Goal: Information Seeking & Learning: Learn about a topic

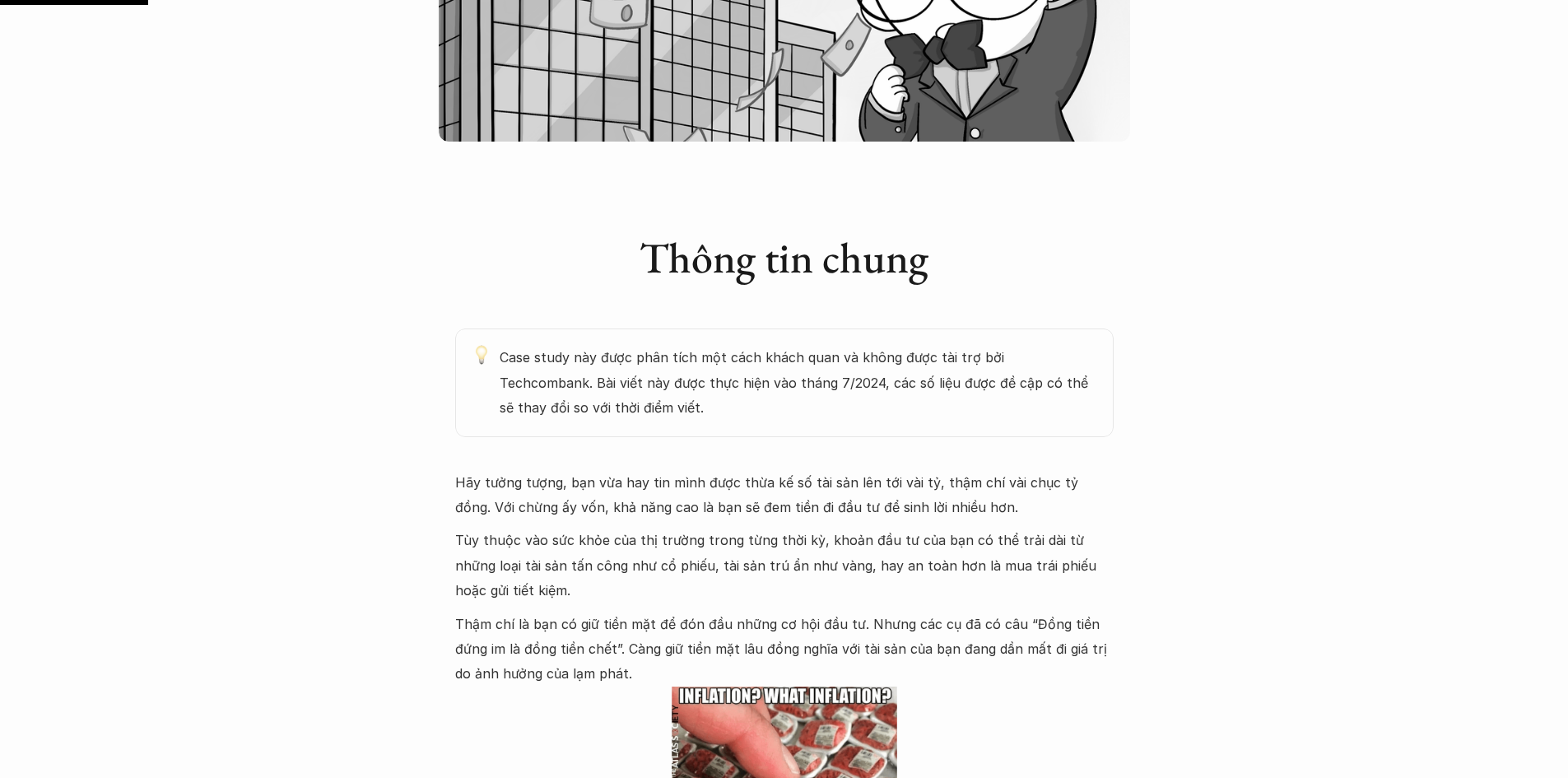
scroll to position [741, 0]
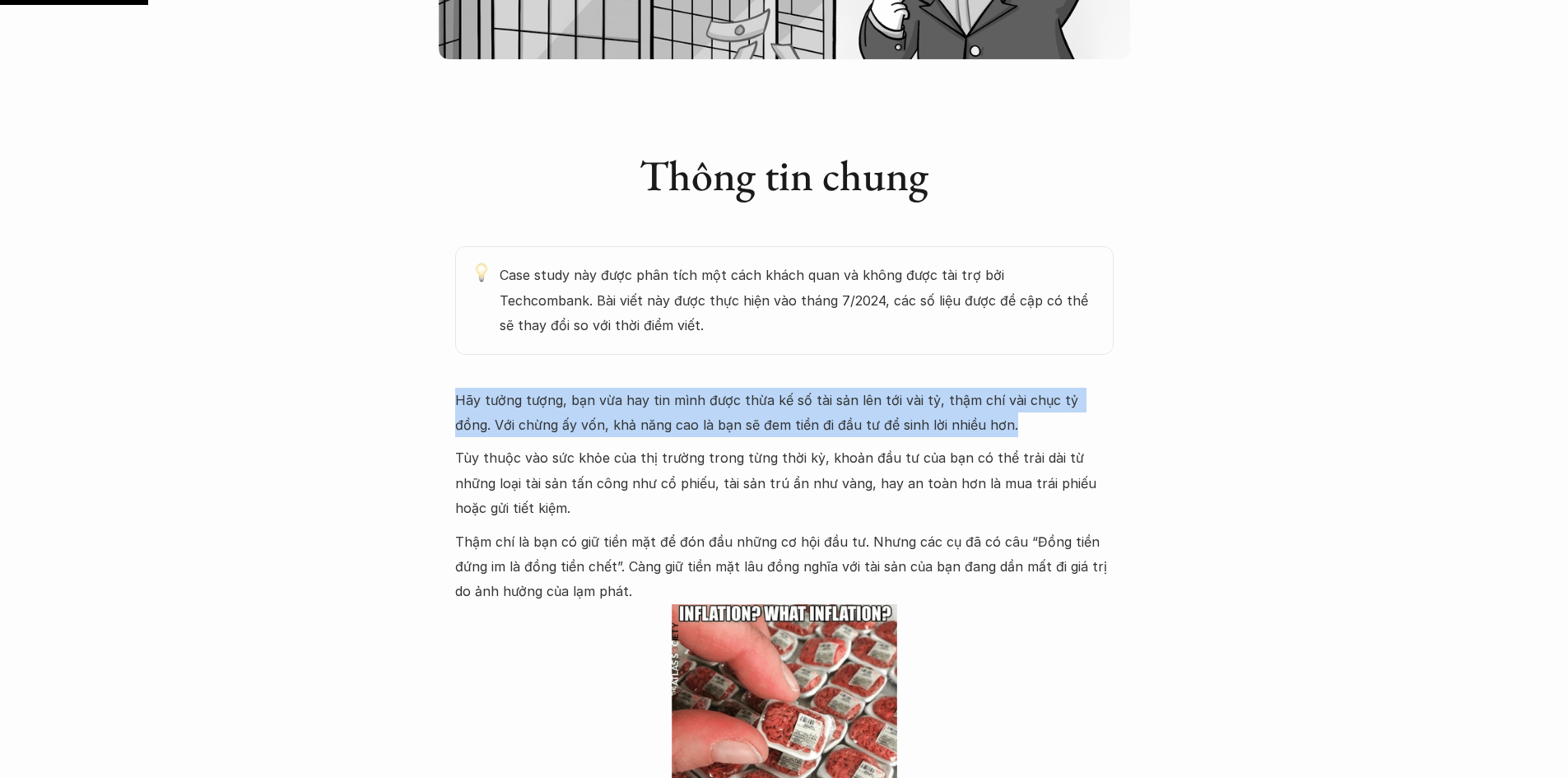
drag, startPoint x: 439, startPoint y: 396, endPoint x: 1008, endPoint y: 425, distance: 569.7
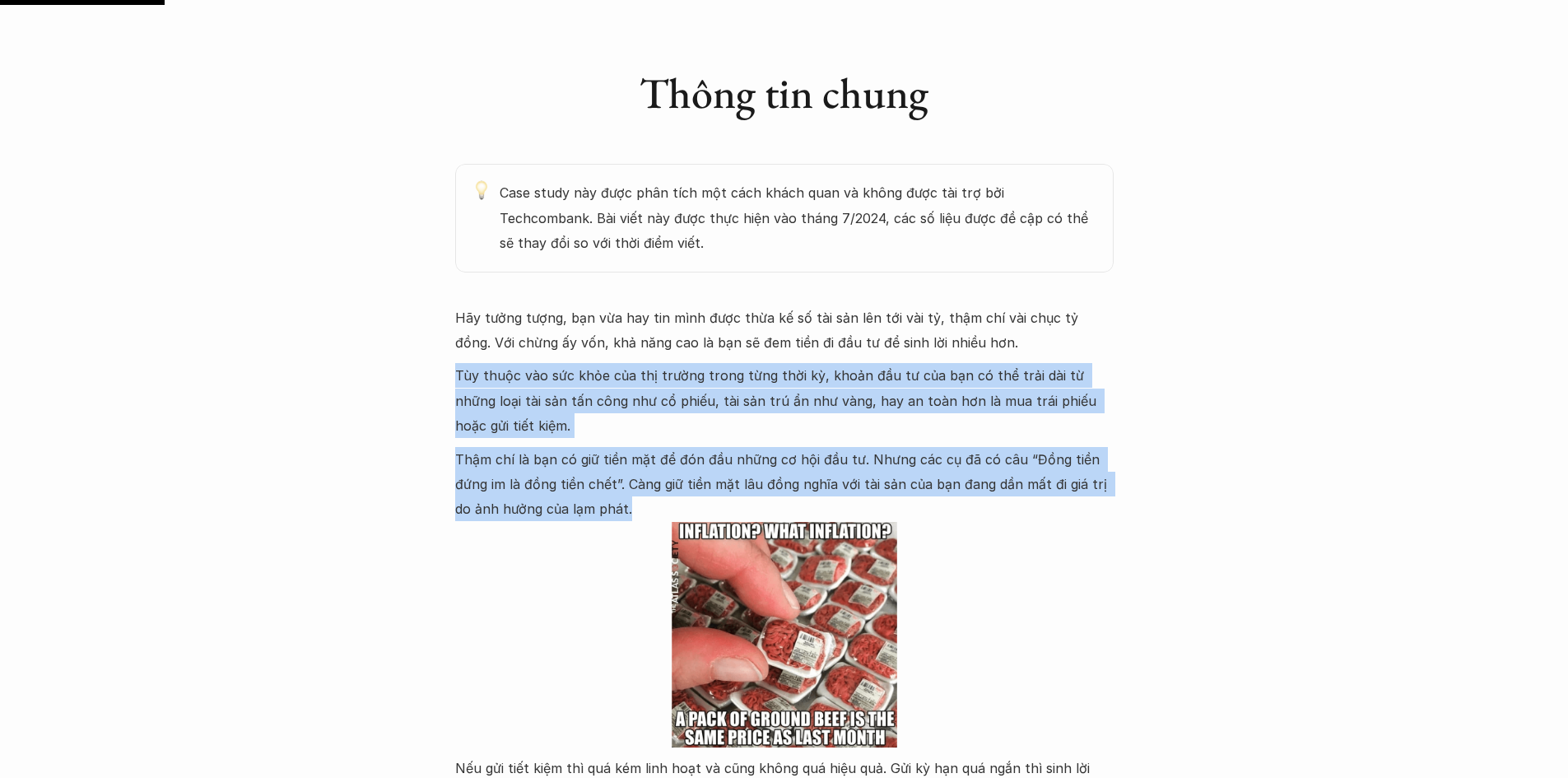
drag, startPoint x: 435, startPoint y: 371, endPoint x: 649, endPoint y: 507, distance: 253.6
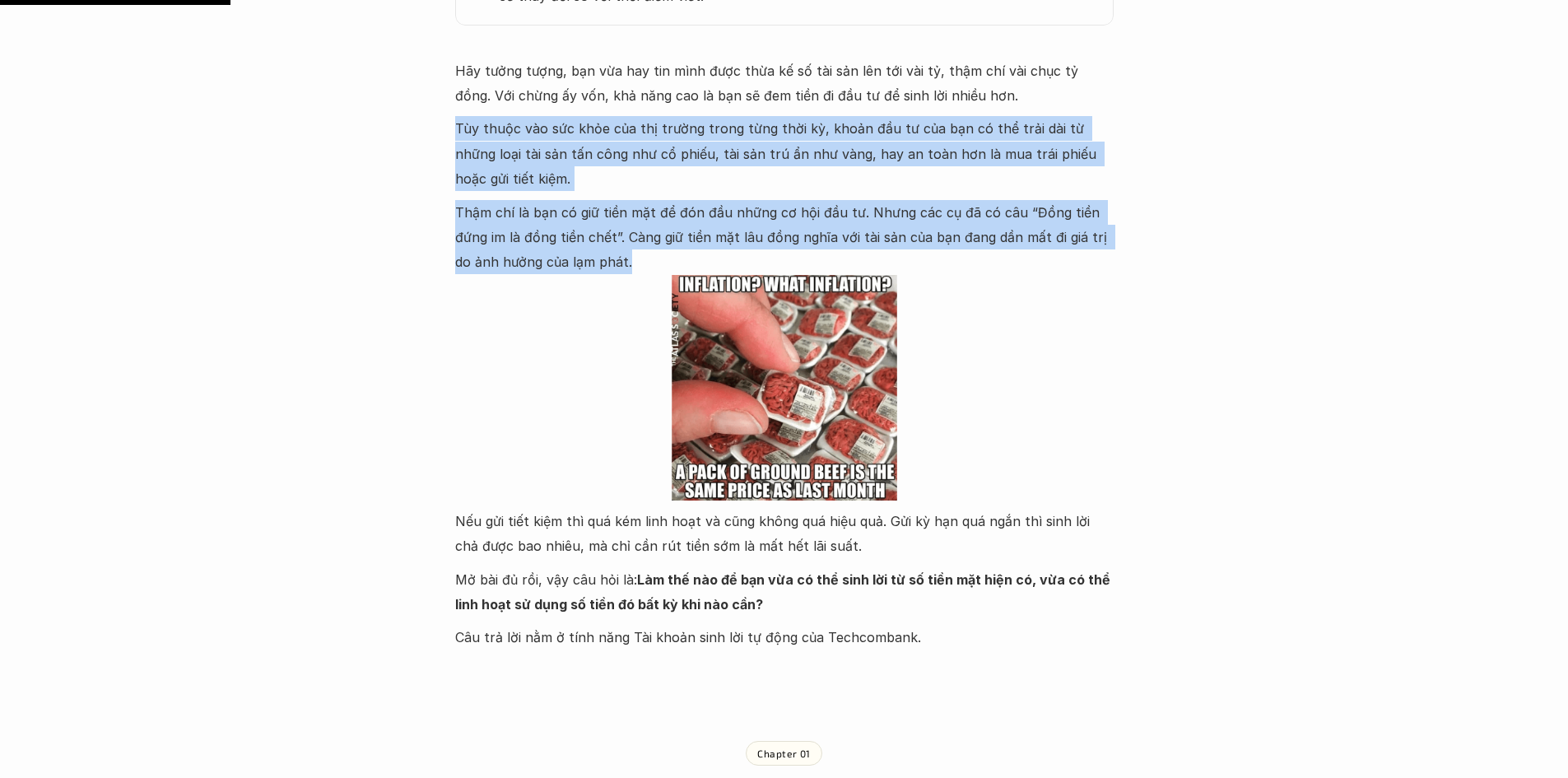
scroll to position [1152, 0]
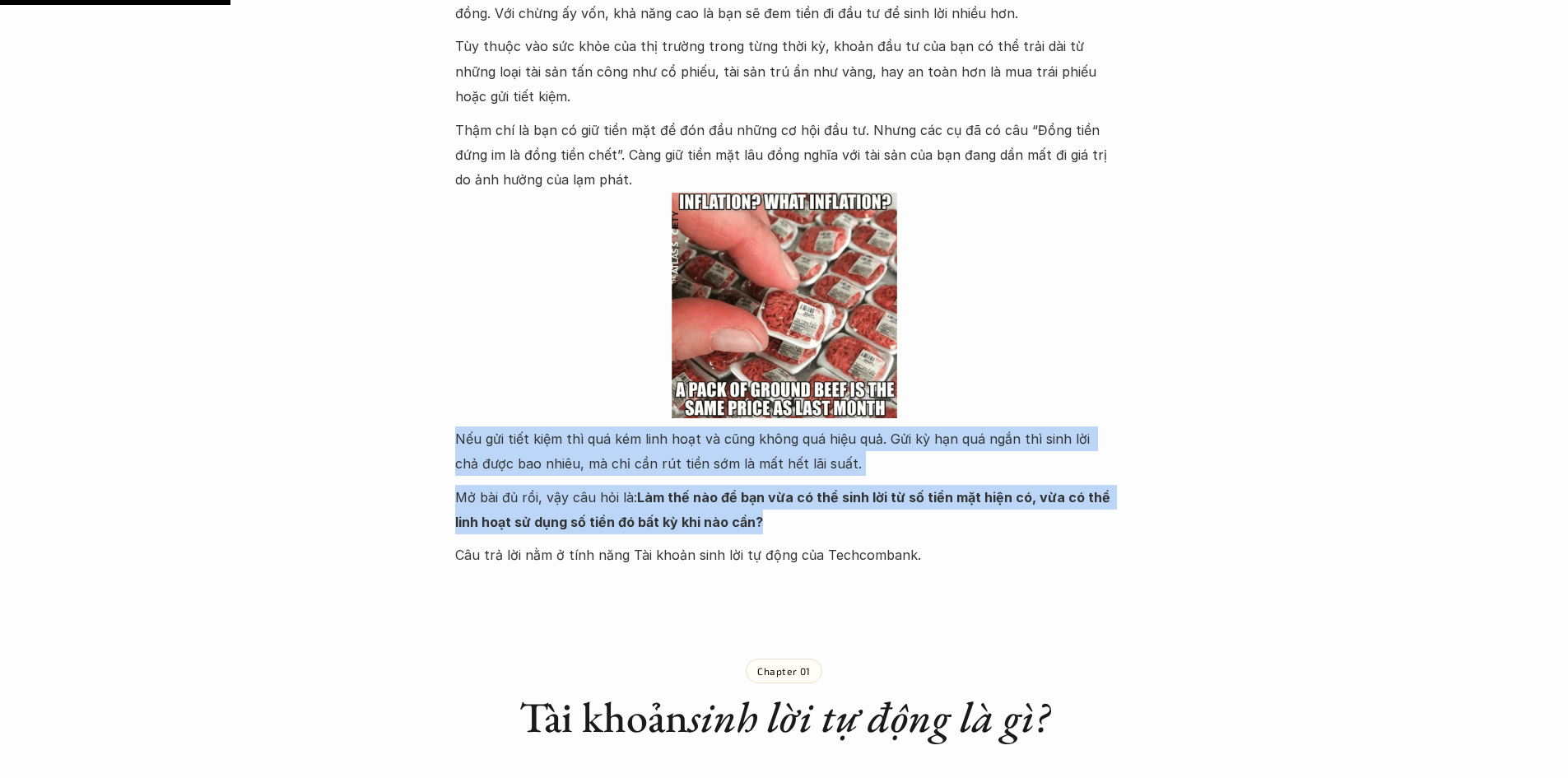
drag, startPoint x: 445, startPoint y: 442, endPoint x: 853, endPoint y: 518, distance: 415.0
click at [853, 518] on p "Mở bài đủ rồi, vậy câu hỏi là: Làm thế nào để bạn vừa có thể sinh lời từ số tiề…" at bounding box center [784, 510] width 658 height 50
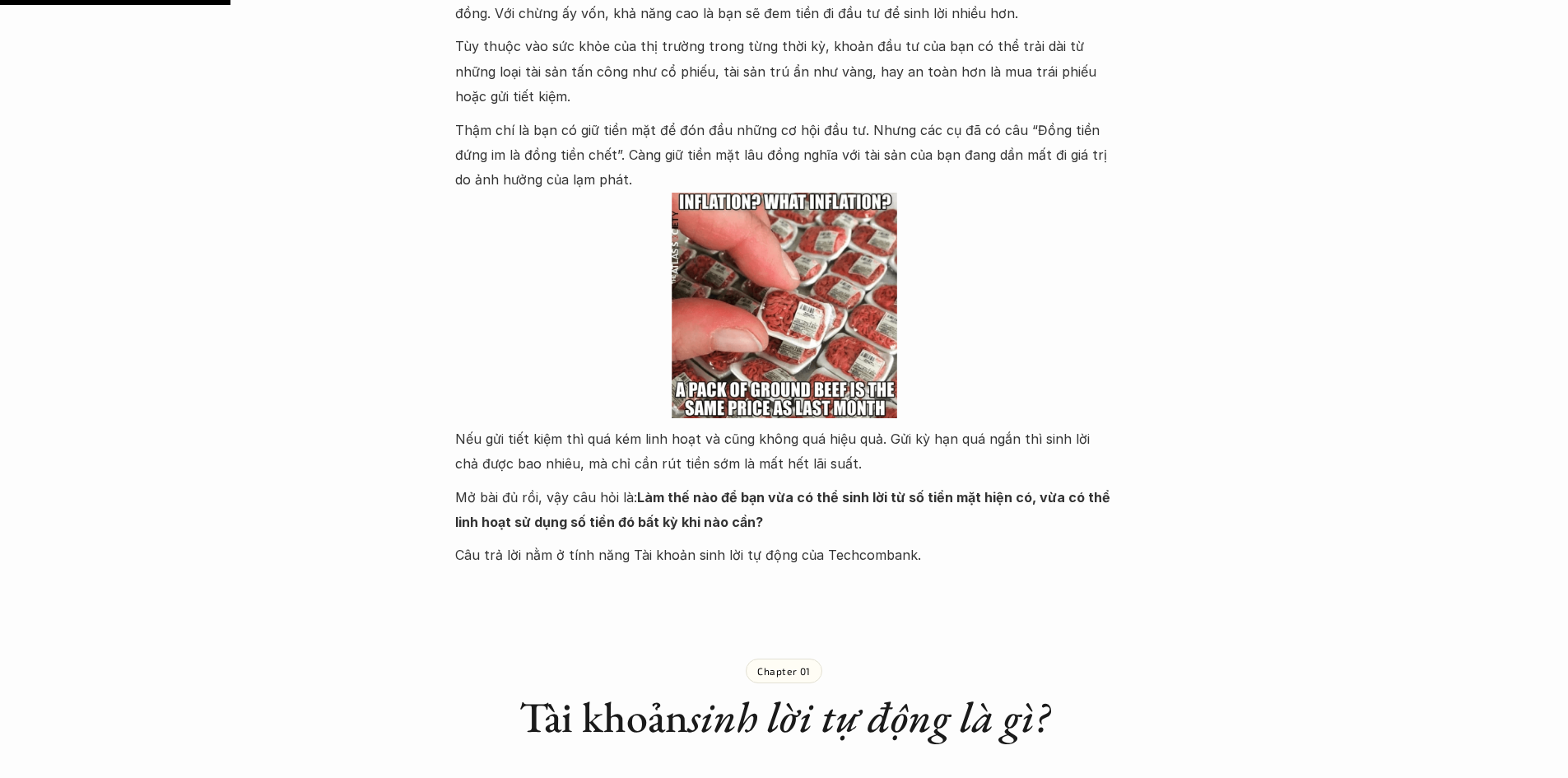
click at [857, 482] on div "Hãy tưởng tượng, bạn vừa hay tin mình được thừa kế số tài sản lên tới vài tỷ, t…" at bounding box center [784, 271] width 658 height 592
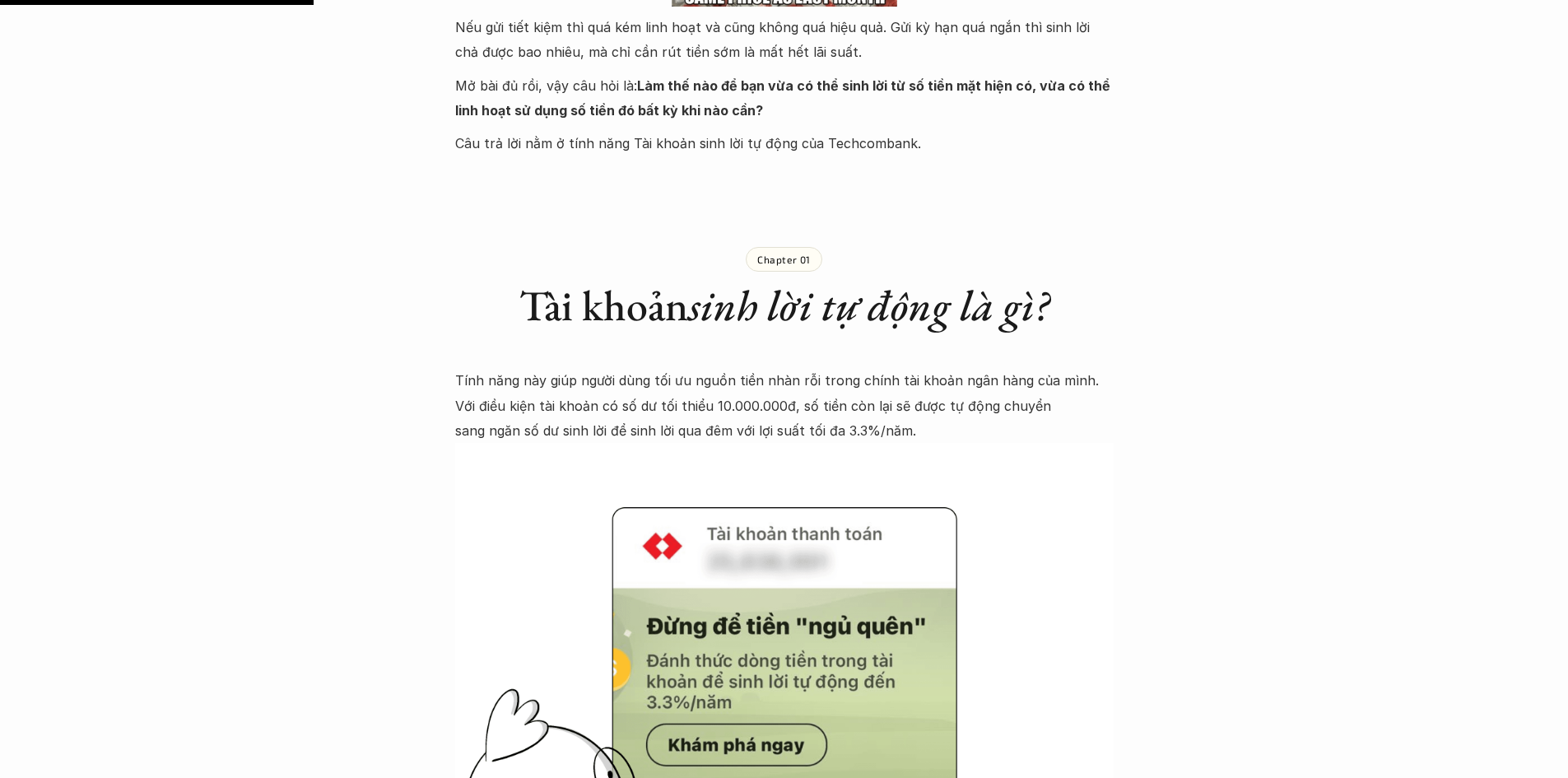
scroll to position [1646, 0]
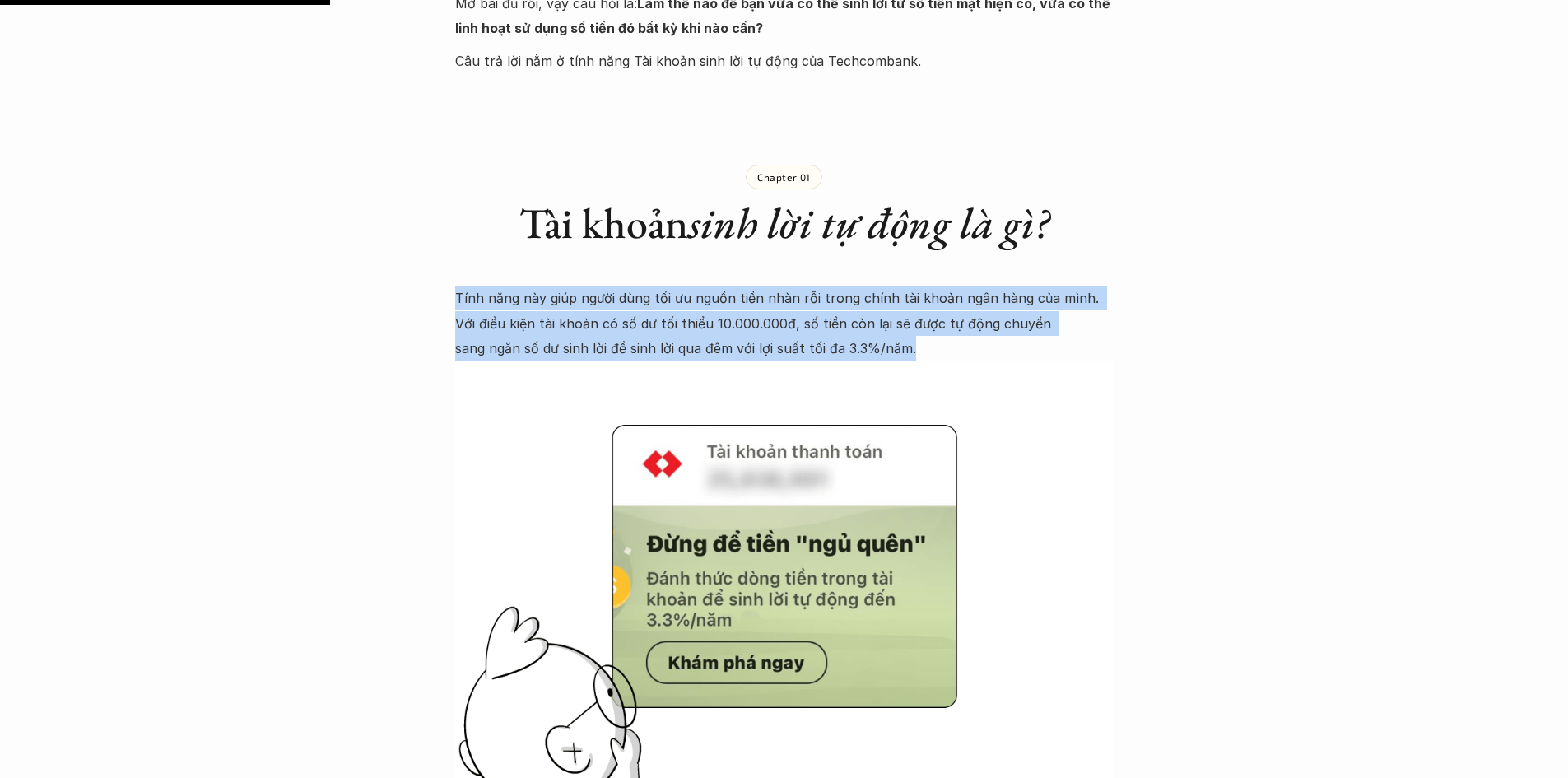
drag, startPoint x: 448, startPoint y: 300, endPoint x: 921, endPoint y: 343, distance: 475.0
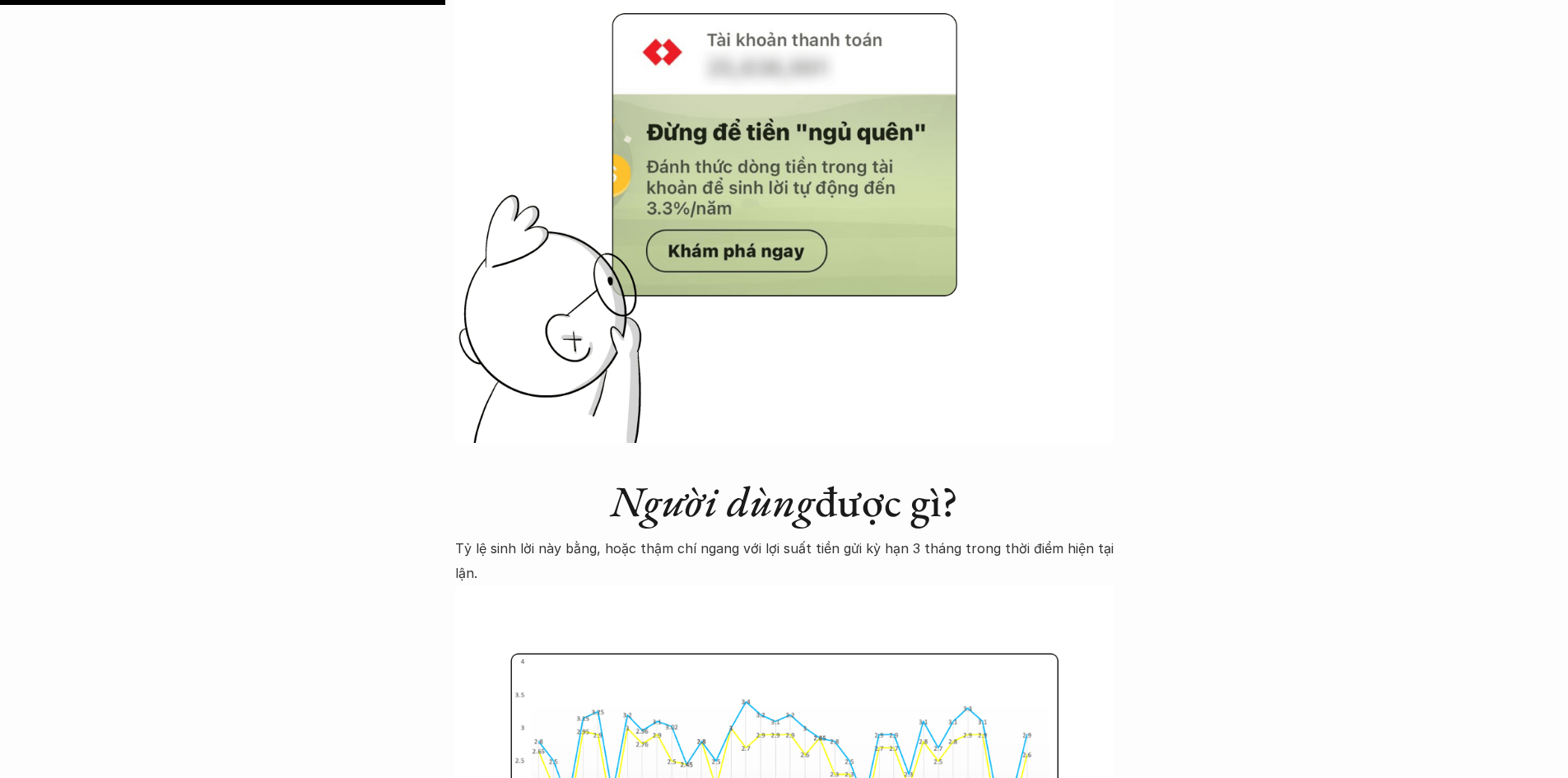
scroll to position [2305, 0]
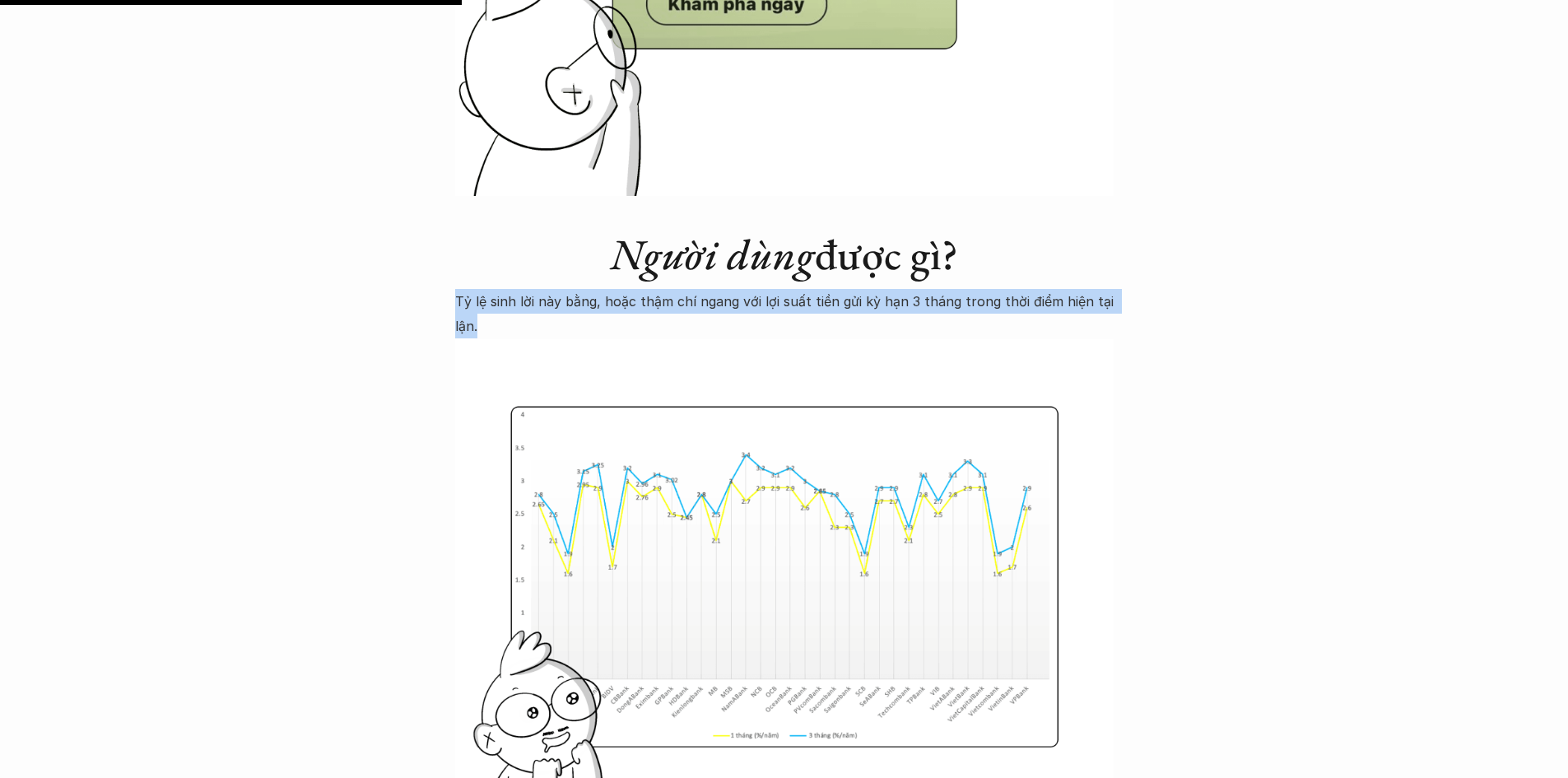
drag, startPoint x: 446, startPoint y: 305, endPoint x: 501, endPoint y: 326, distance: 58.9
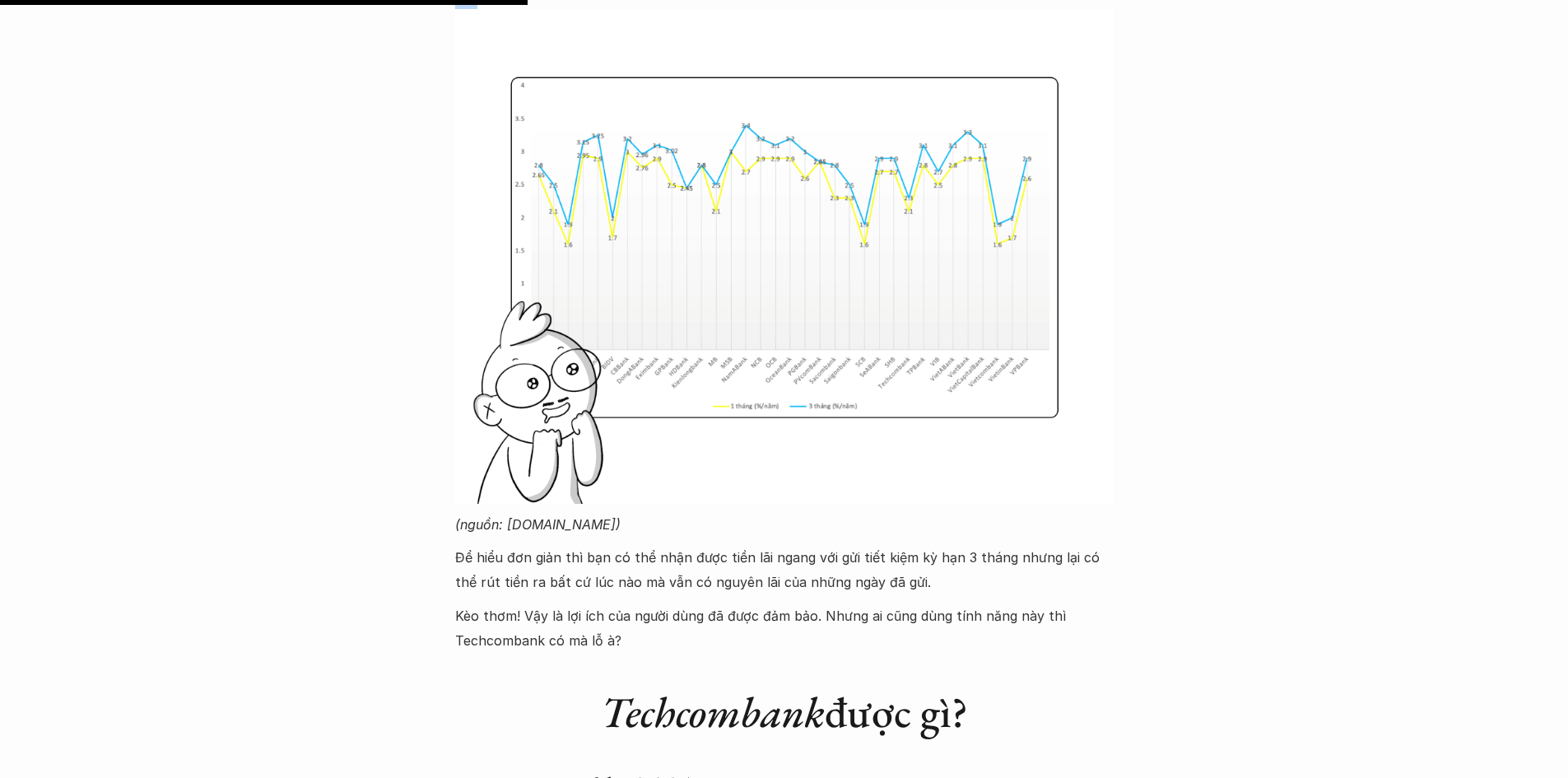
scroll to position [2798, 0]
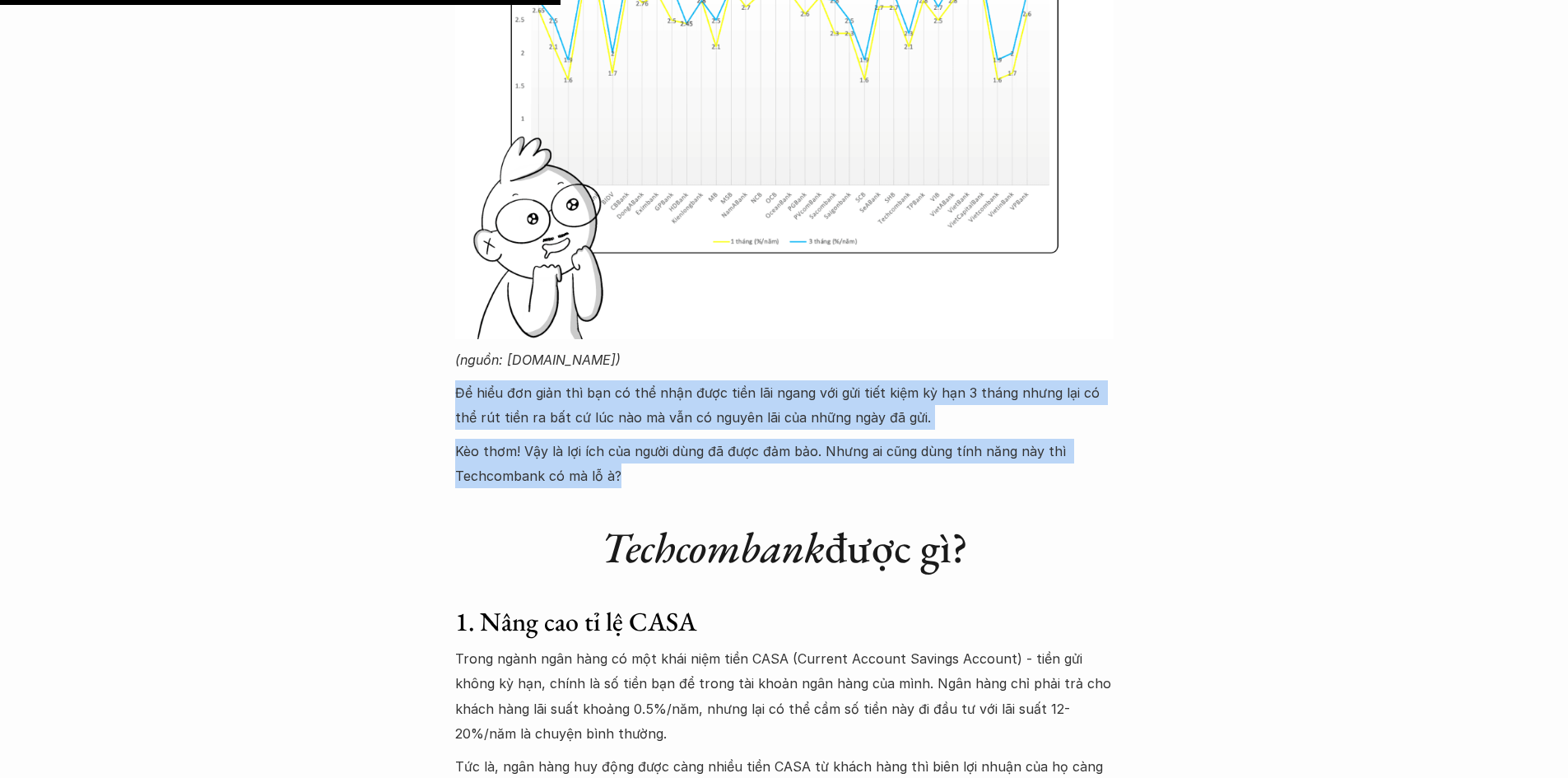
drag, startPoint x: 446, startPoint y: 390, endPoint x: 638, endPoint y: 474, distance: 209.6
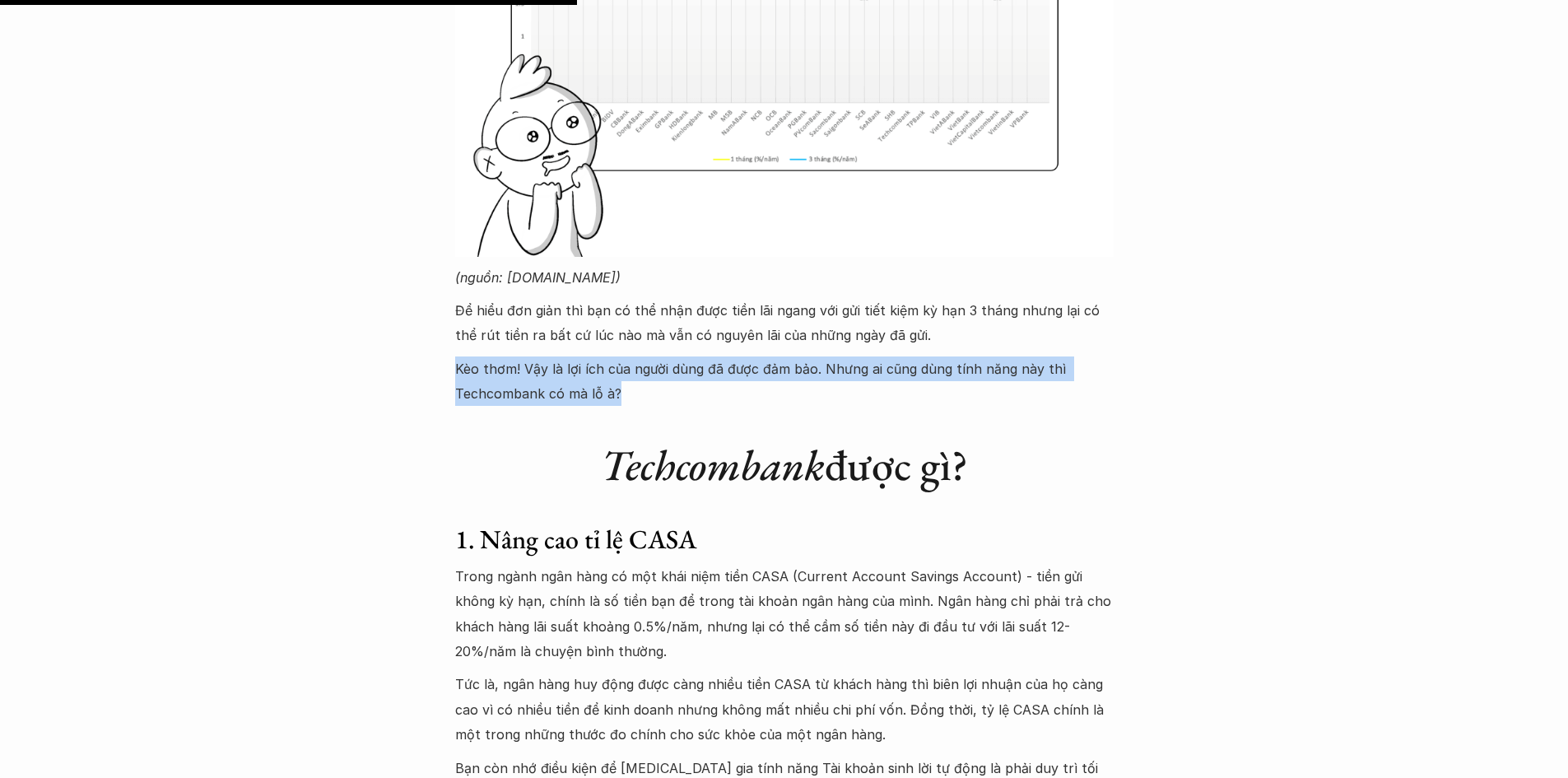
drag, startPoint x: 445, startPoint y: 369, endPoint x: 542, endPoint y: 448, distance: 125.1
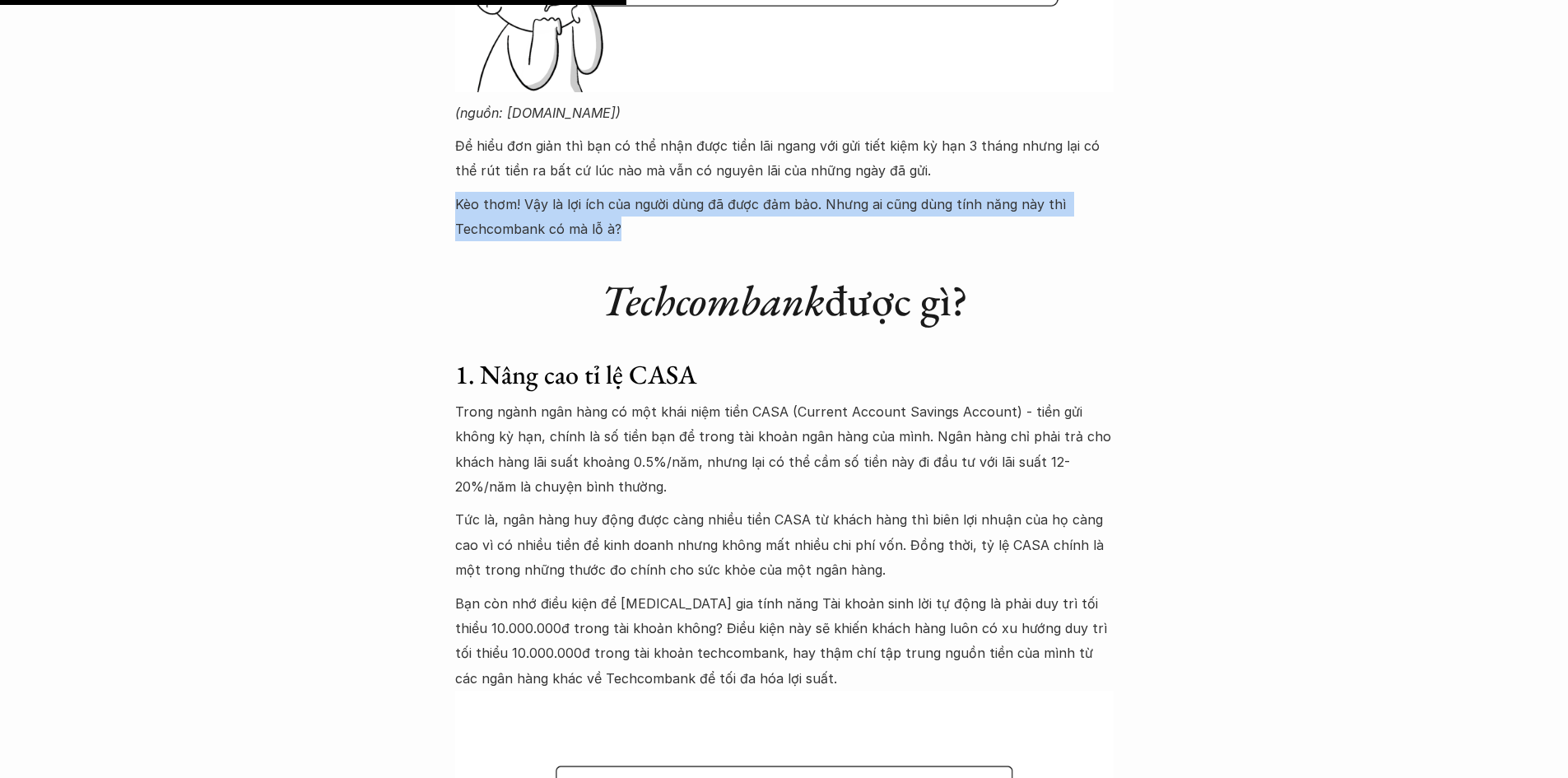
scroll to position [3128, 0]
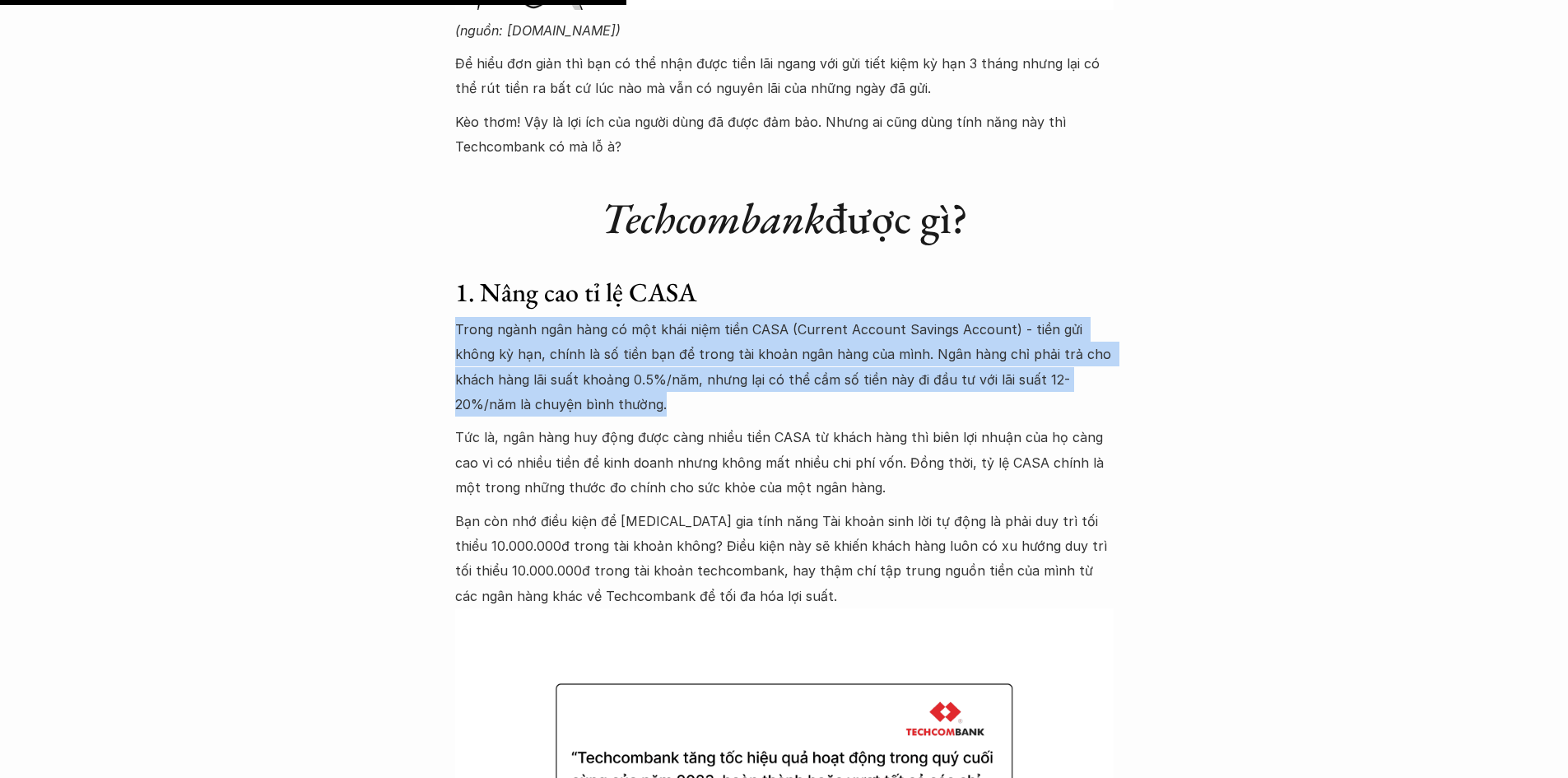
drag, startPoint x: 444, startPoint y: 325, endPoint x: 638, endPoint y: 413, distance: 213.0
click at [625, 407] on p "Trong ngành ngân hàng có một khái niệm tiền CASA (Current Account Savings Accou…" at bounding box center [784, 367] width 658 height 101
drag, startPoint x: 609, startPoint y: 406, endPoint x: 421, endPoint y: 333, distance: 201.7
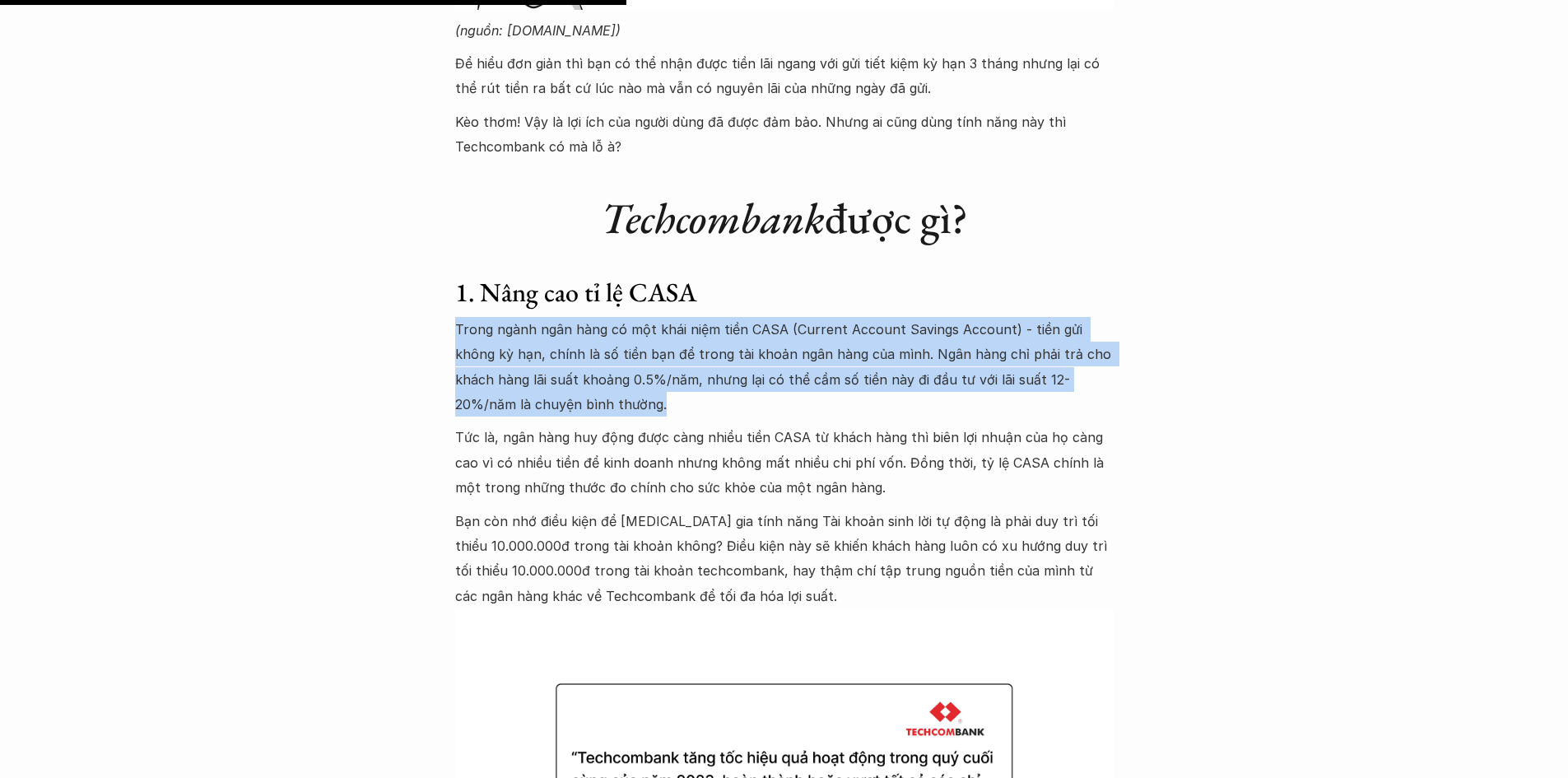
drag, startPoint x: 434, startPoint y: 332, endPoint x: 648, endPoint y: 411, distance: 228.1
click at [653, 412] on p "Trong ngành ngân hàng có một khái niệm tiền CASA (Current Account Savings Accou…" at bounding box center [784, 367] width 658 height 101
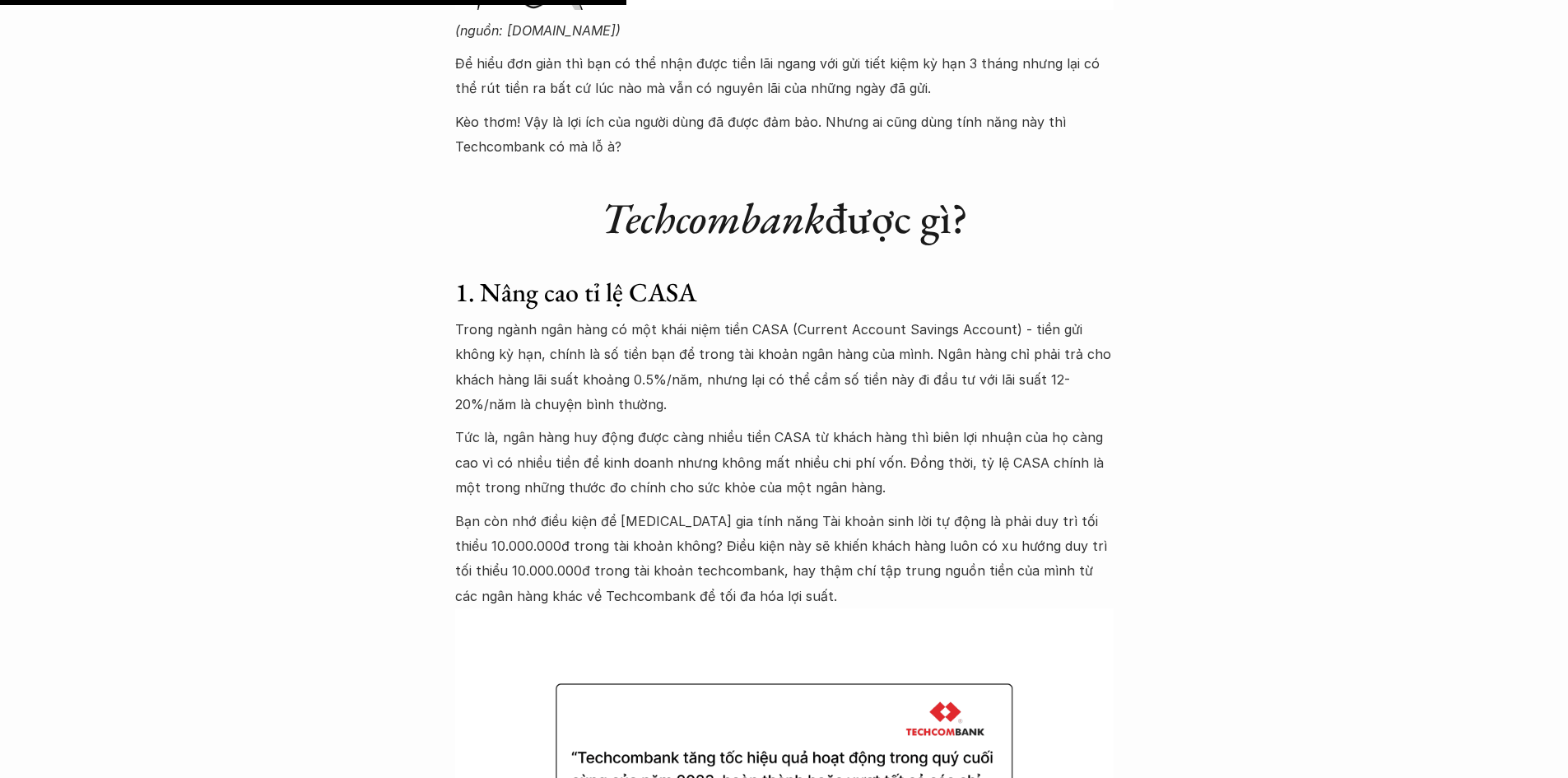
scroll to position [3210, 0]
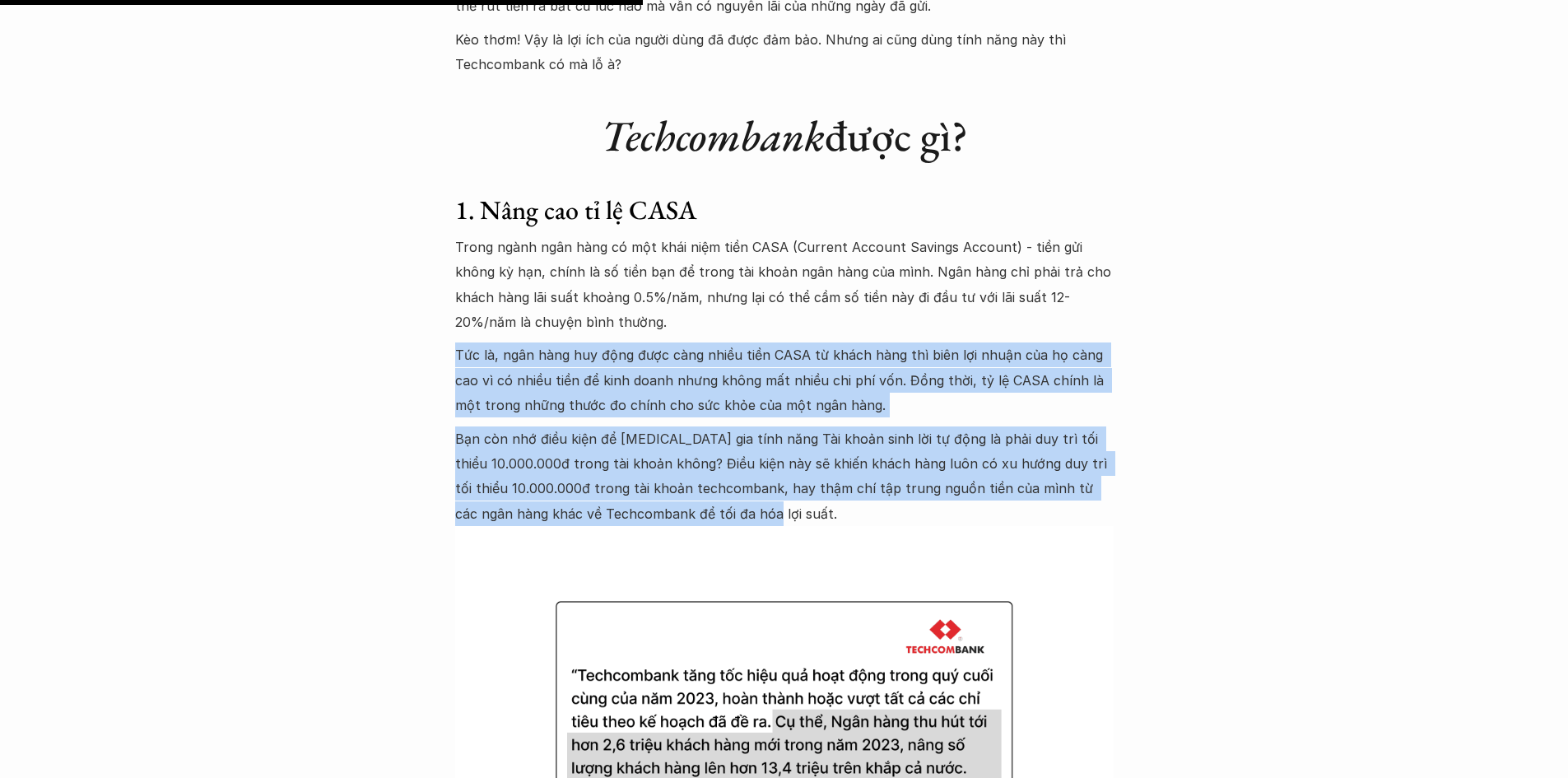
drag, startPoint x: 444, startPoint y: 348, endPoint x: 760, endPoint y: 509, distance: 354.7
click at [760, 509] on p "Bạn còn nhớ điều kiện để [MEDICAL_DATA] gia tính năng Tài khoản sinh lời tự độn…" at bounding box center [784, 476] width 658 height 101
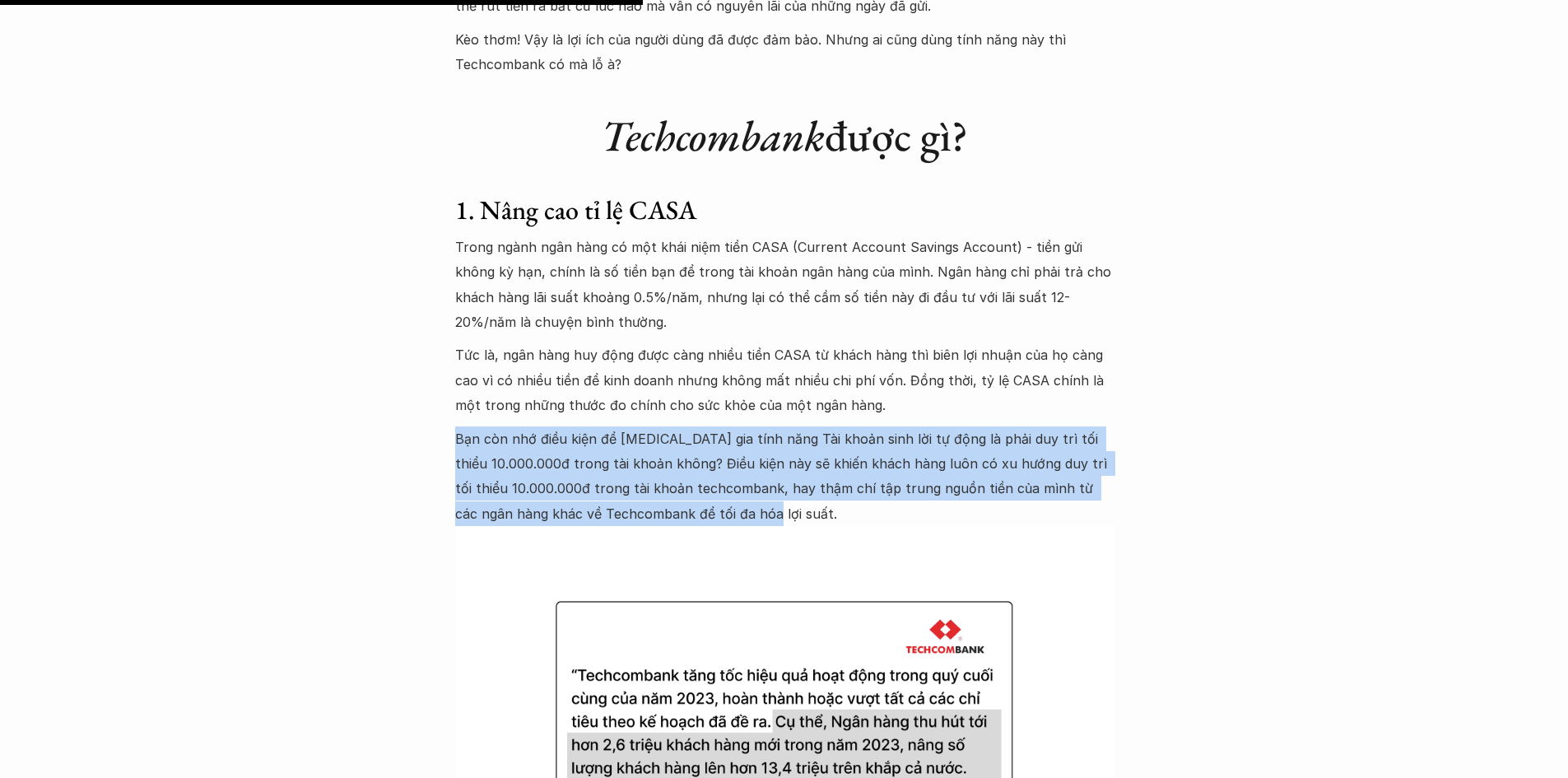
drag, startPoint x: 765, startPoint y: 510, endPoint x: 434, endPoint y: 439, distance: 338.5
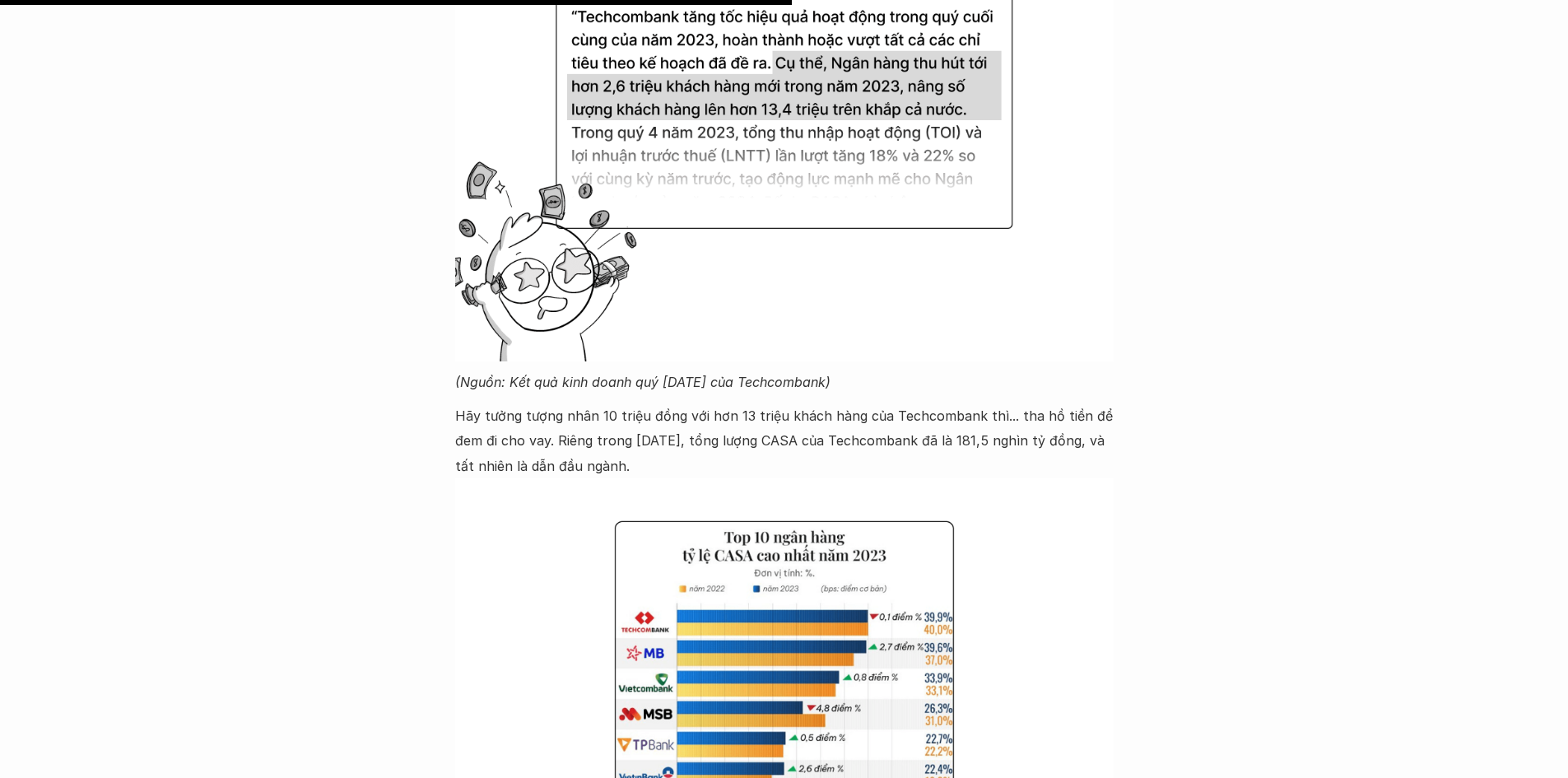
scroll to position [3951, 0]
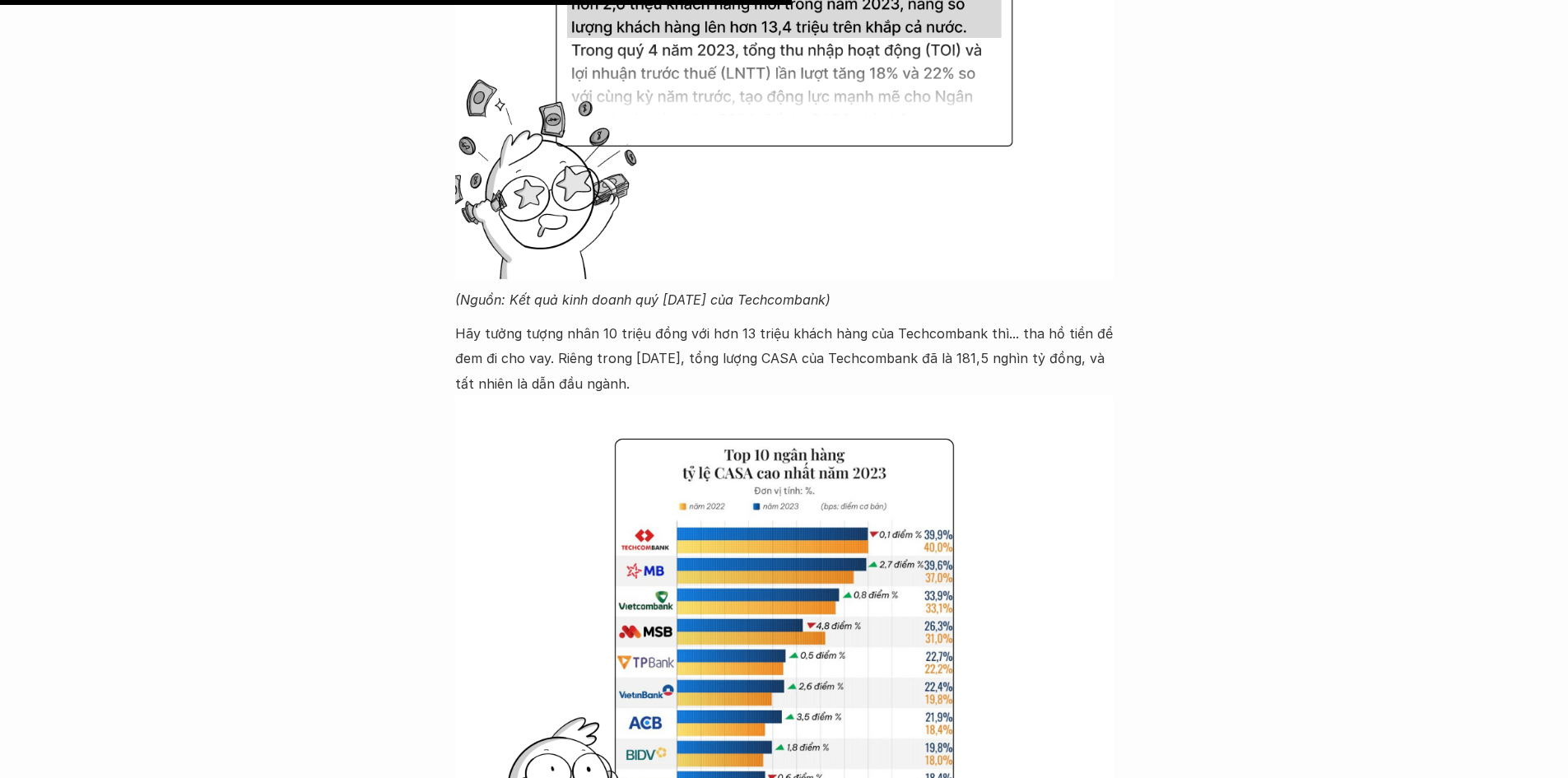
drag, startPoint x: 444, startPoint y: 342, endPoint x: 462, endPoint y: 411, distance: 71.3
click at [462, 411] on div "Case Study Phân tích case study: Tính năng sinh lời tự động của Techcombank 🕔 […" at bounding box center [784, 406] width 1568 height 8549
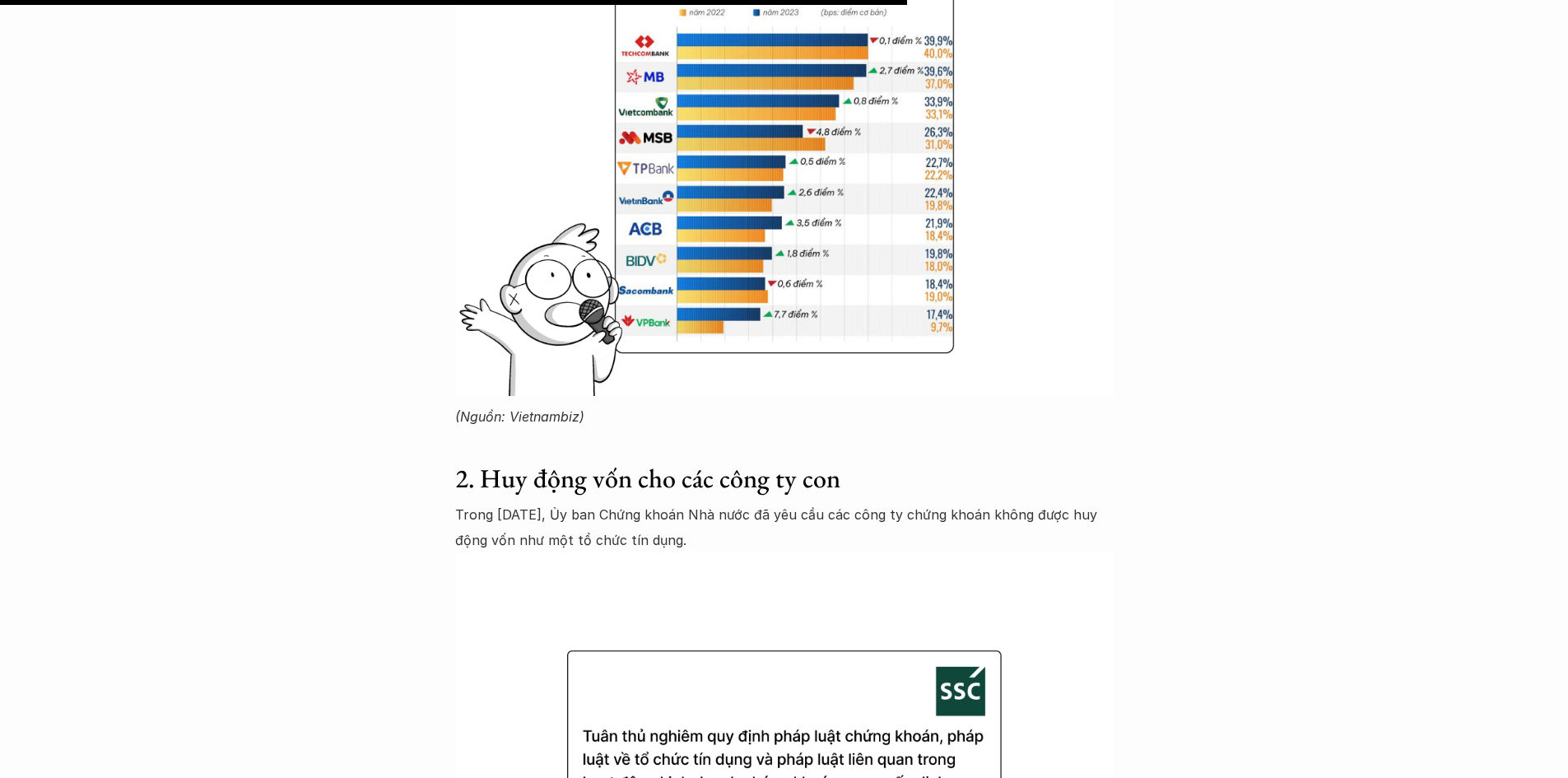
scroll to position [4609, 0]
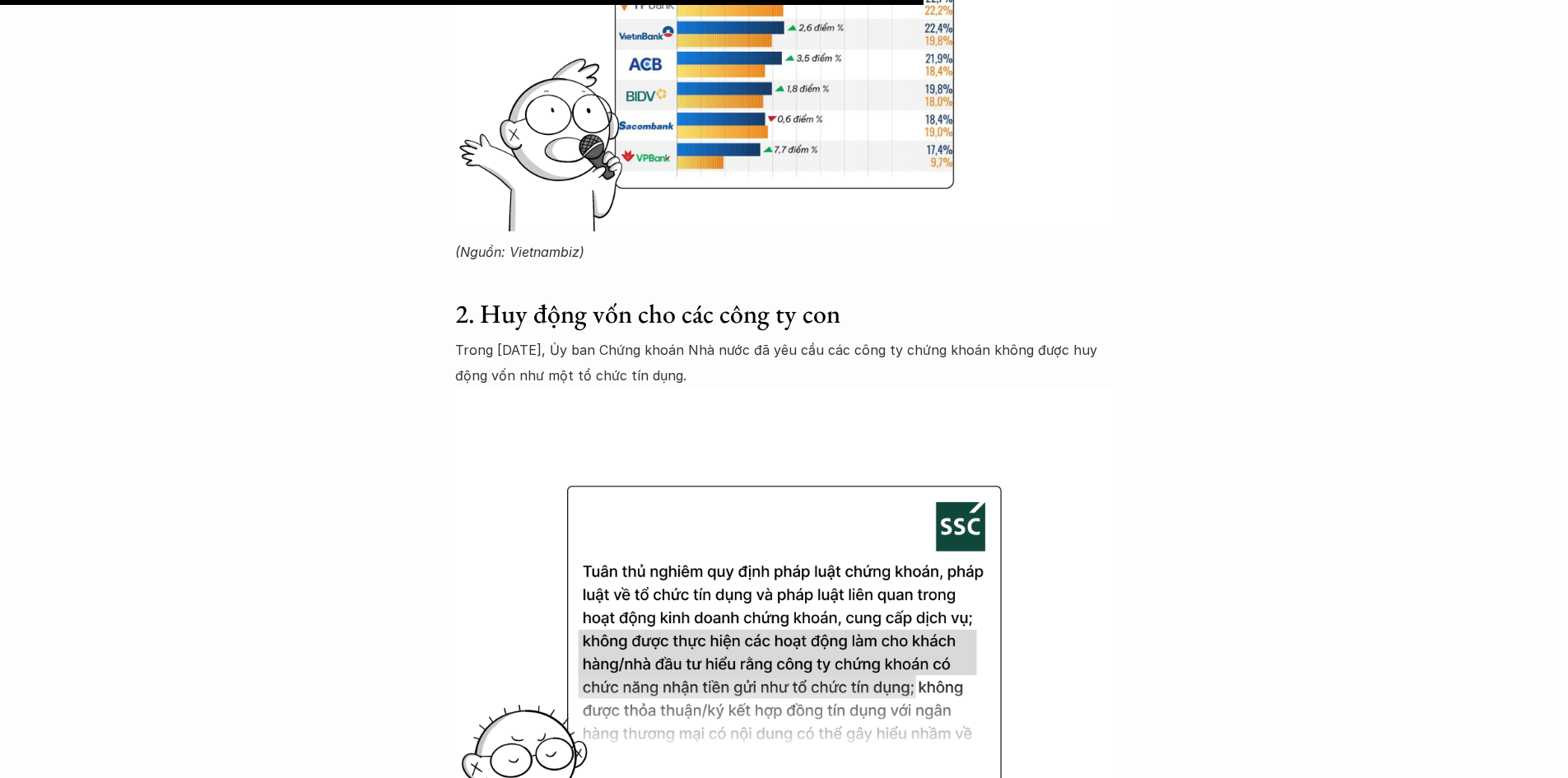
drag, startPoint x: 443, startPoint y: 351, endPoint x: 452, endPoint y: 409, distance: 58.7
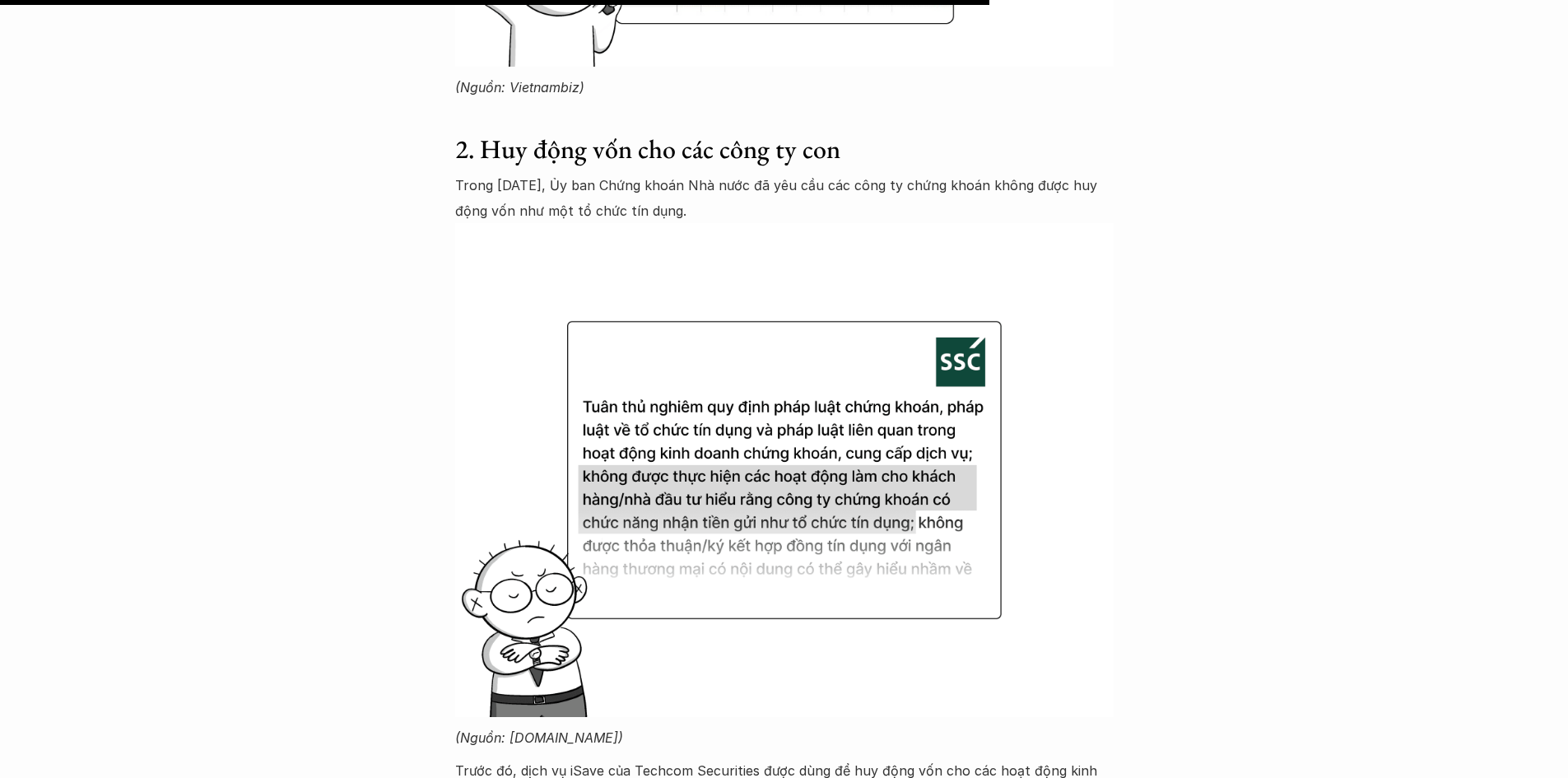
scroll to position [5103, 0]
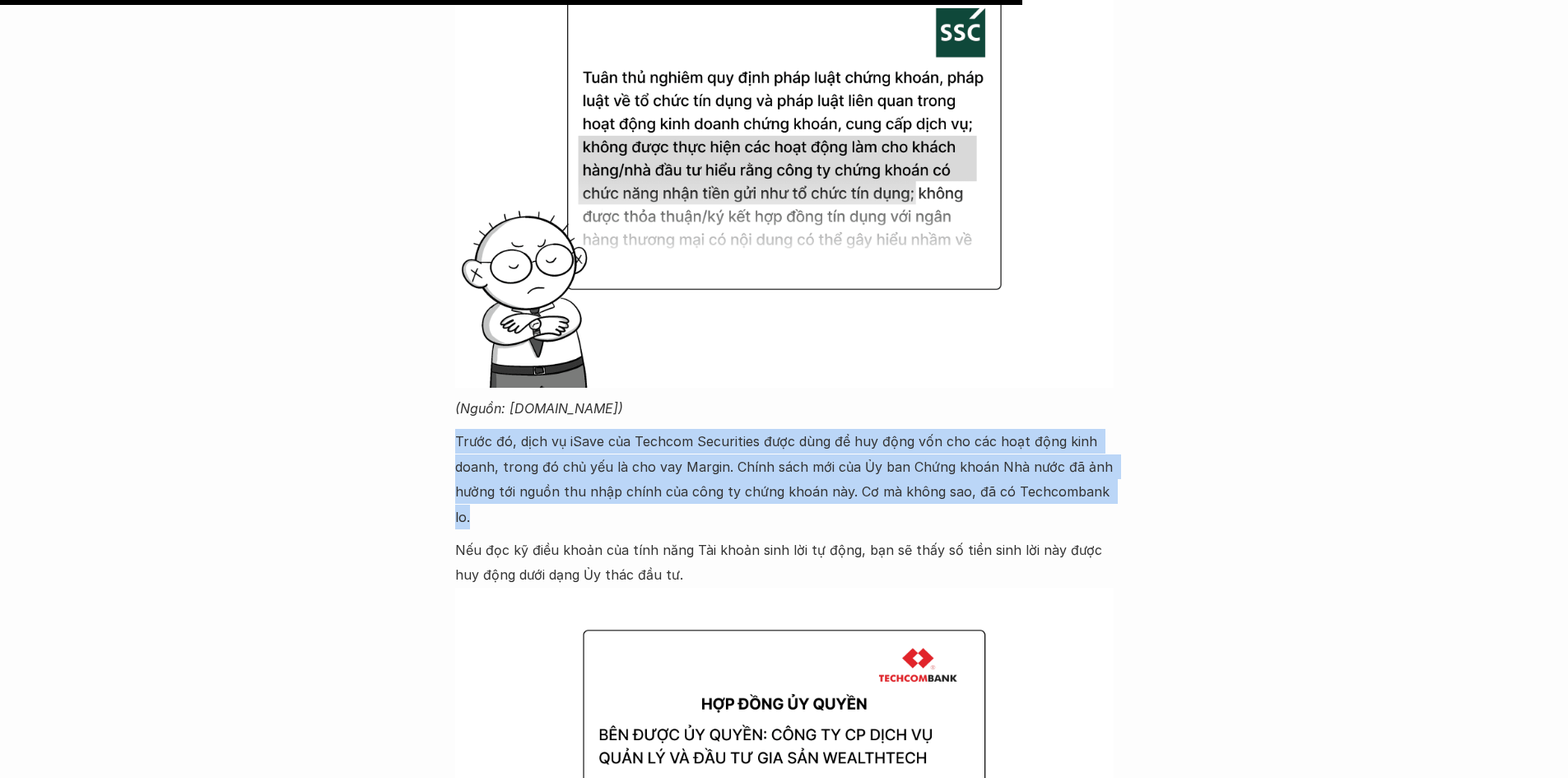
drag, startPoint x: 449, startPoint y: 434, endPoint x: 460, endPoint y: 600, distance: 166.4
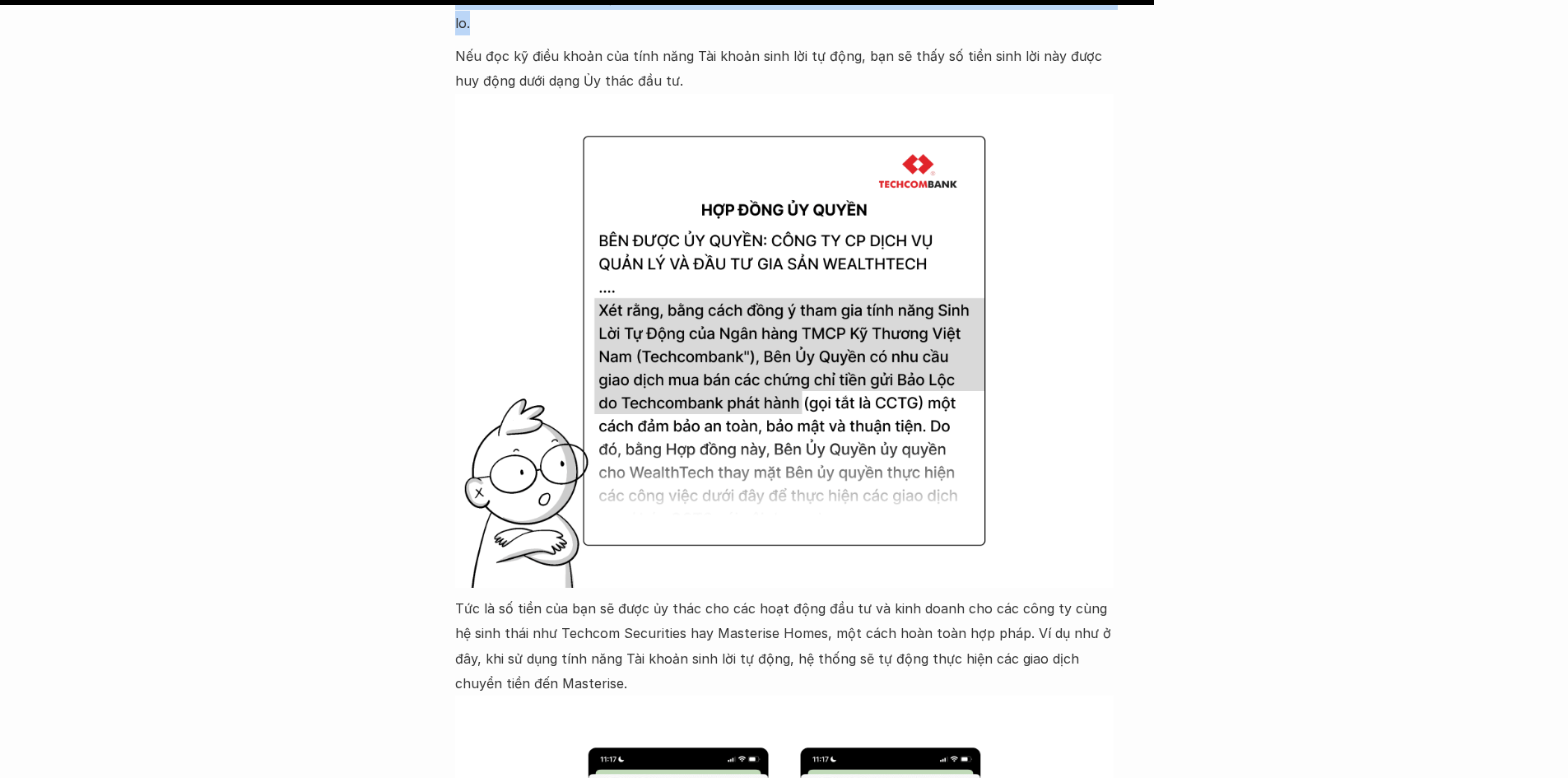
scroll to position [5761, 0]
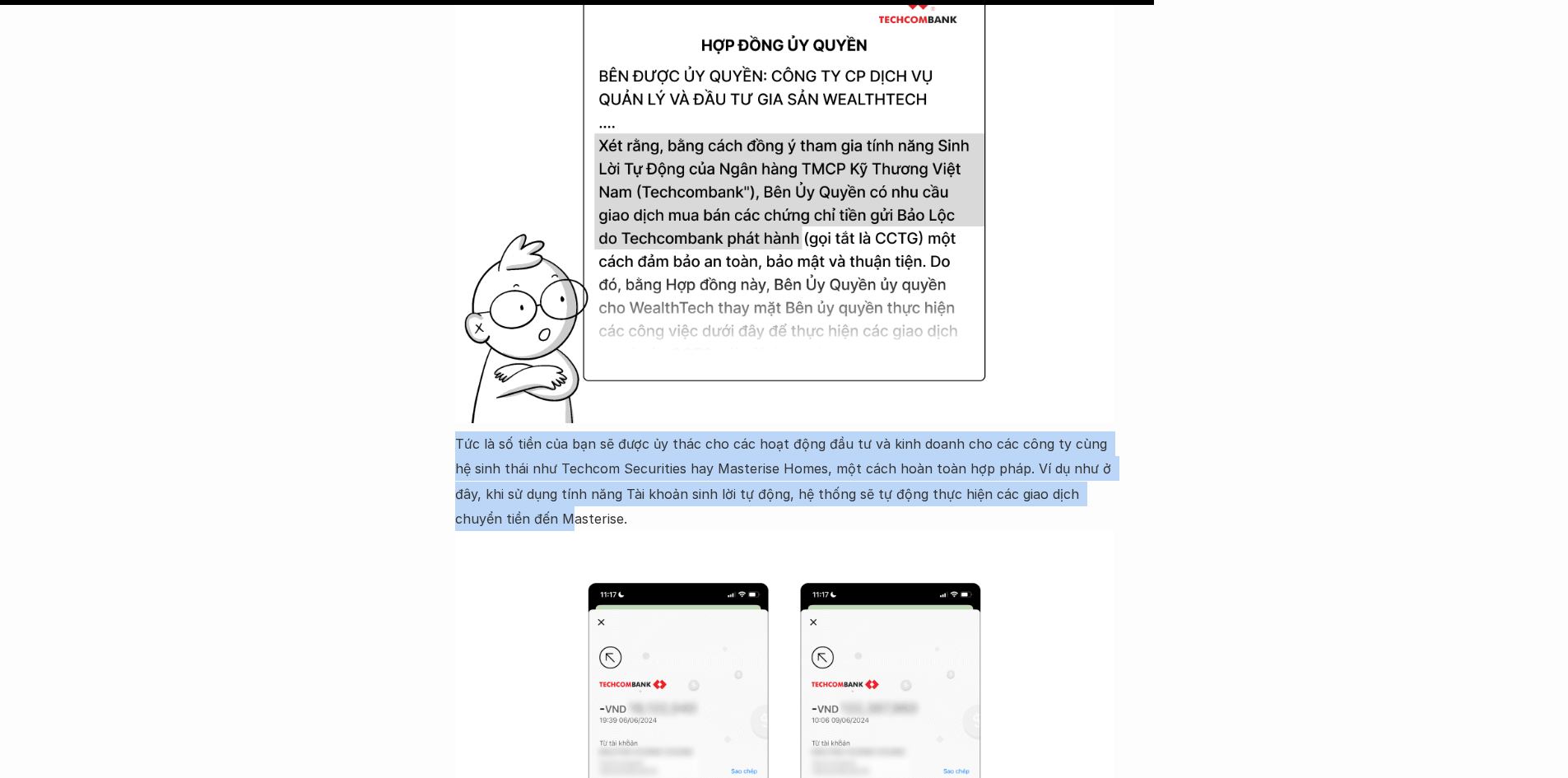
drag, startPoint x: 424, startPoint y: 416, endPoint x: 490, endPoint y: 494, distance: 102.2
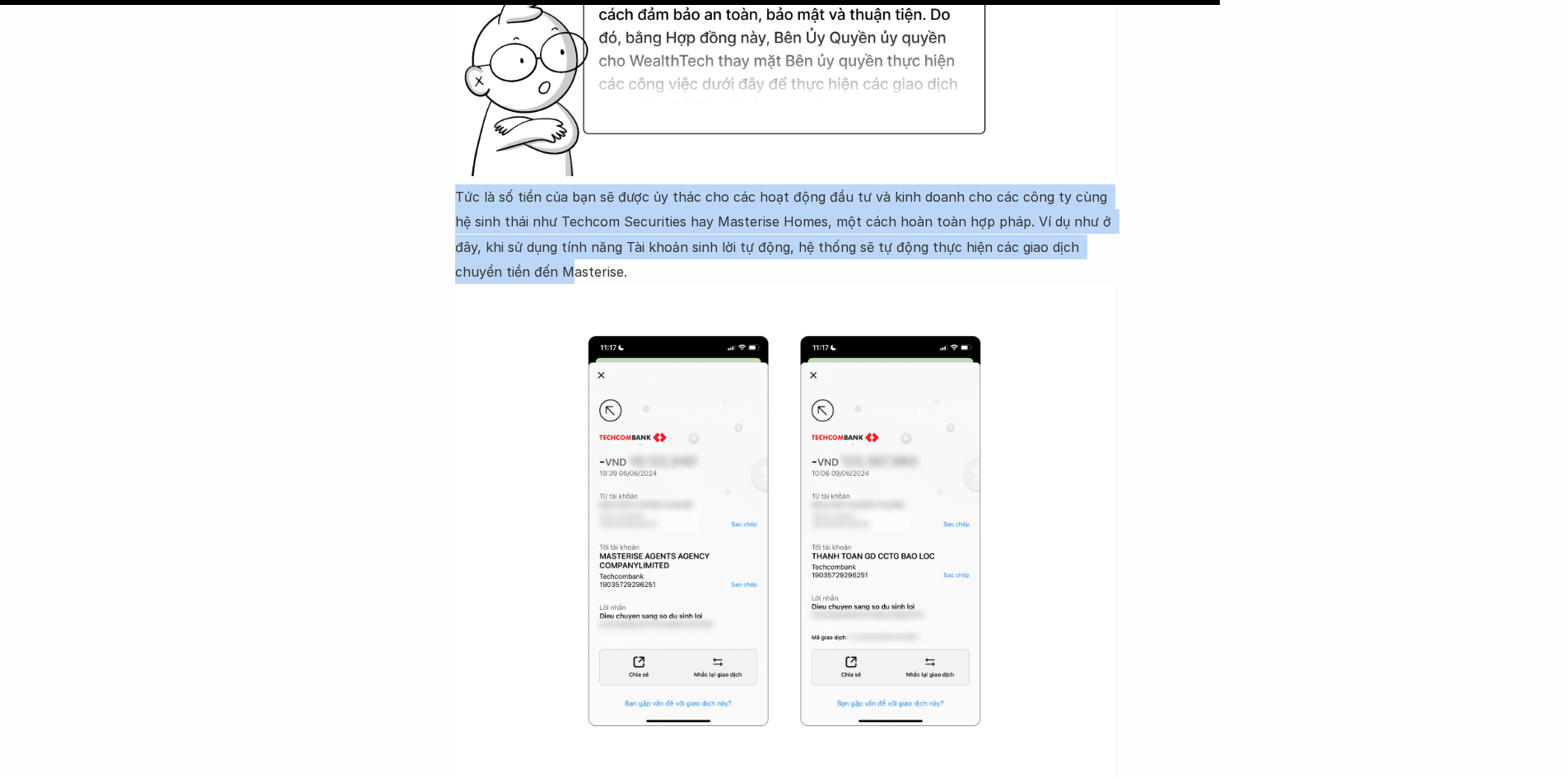
scroll to position [6091, 0]
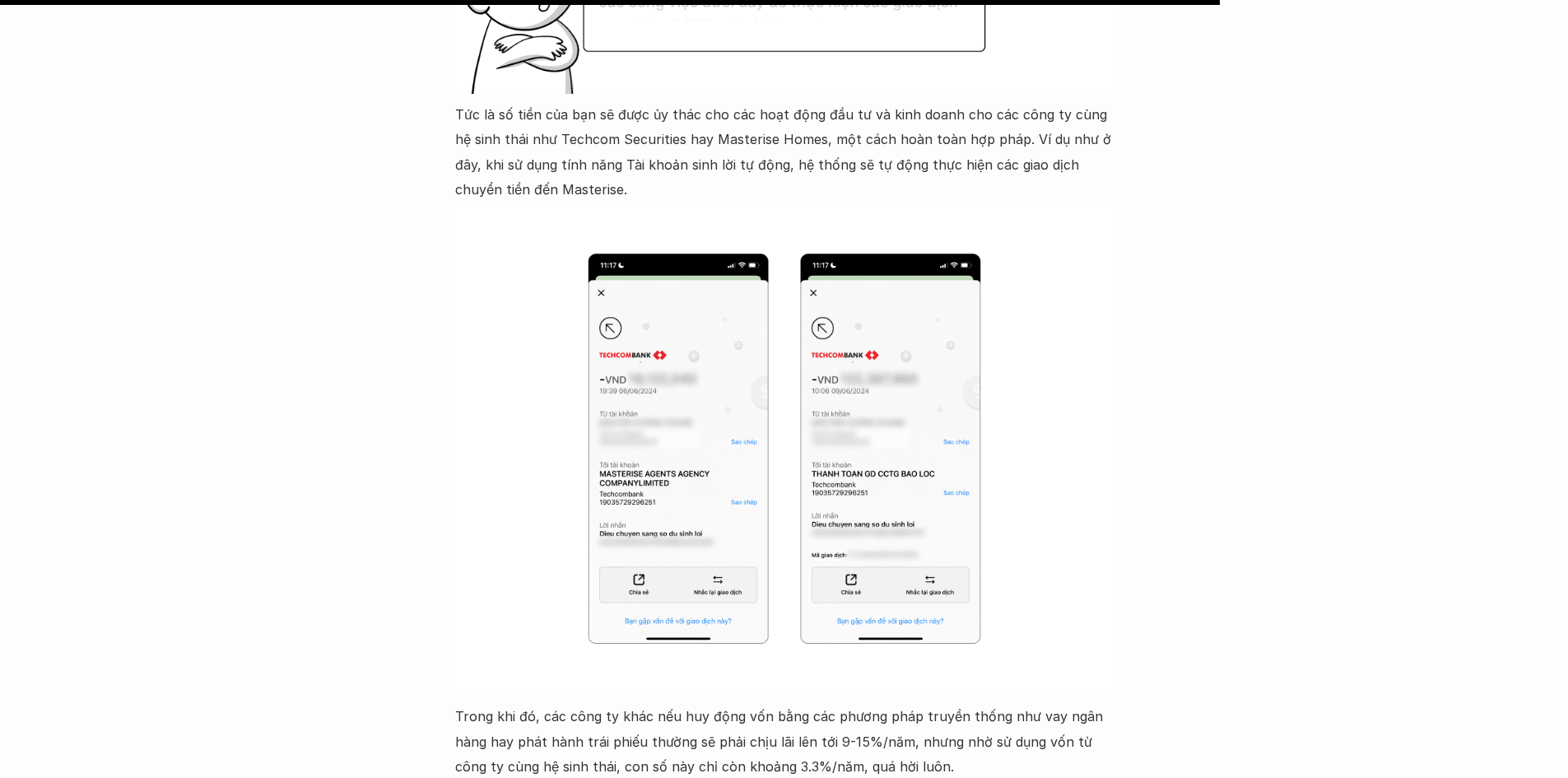
click at [571, 168] on p "Tức là số tiền của bạn sẽ được ủy thác cho các hoạt động đầu tư và kinh doanh c…" at bounding box center [784, 152] width 658 height 101
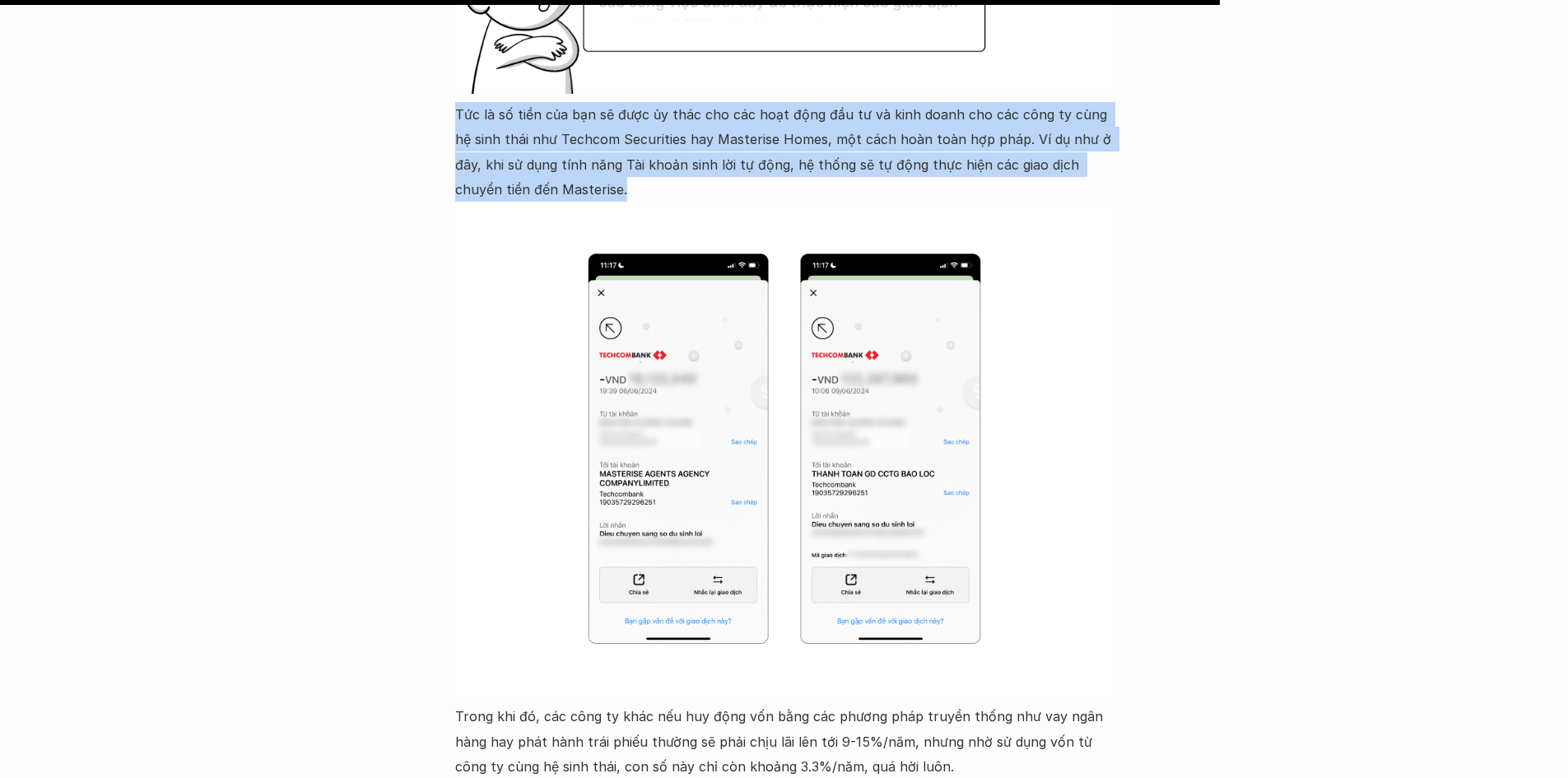
drag, startPoint x: 580, startPoint y: 169, endPoint x: 419, endPoint y: 94, distance: 177.6
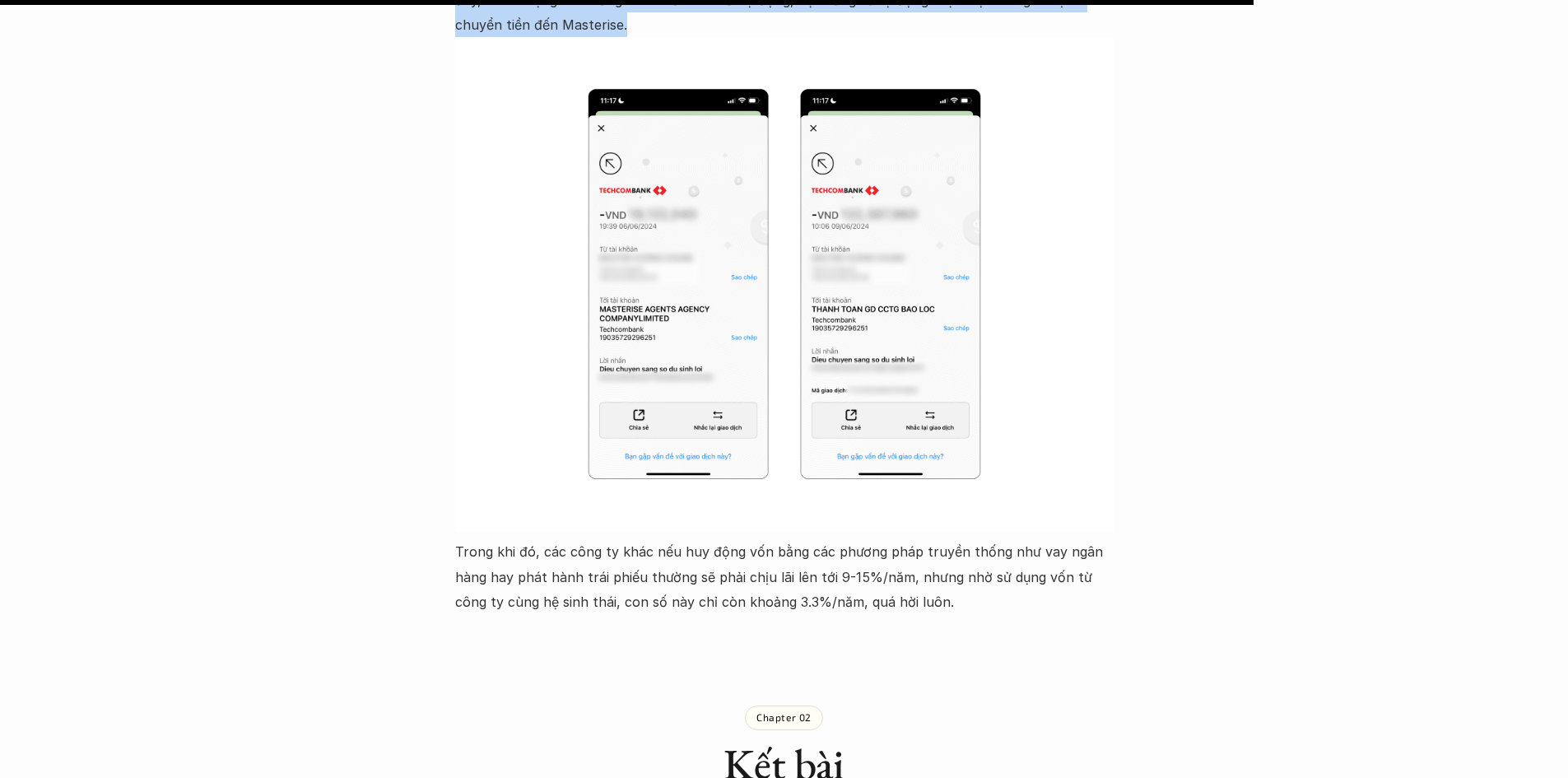
scroll to position [6338, 0]
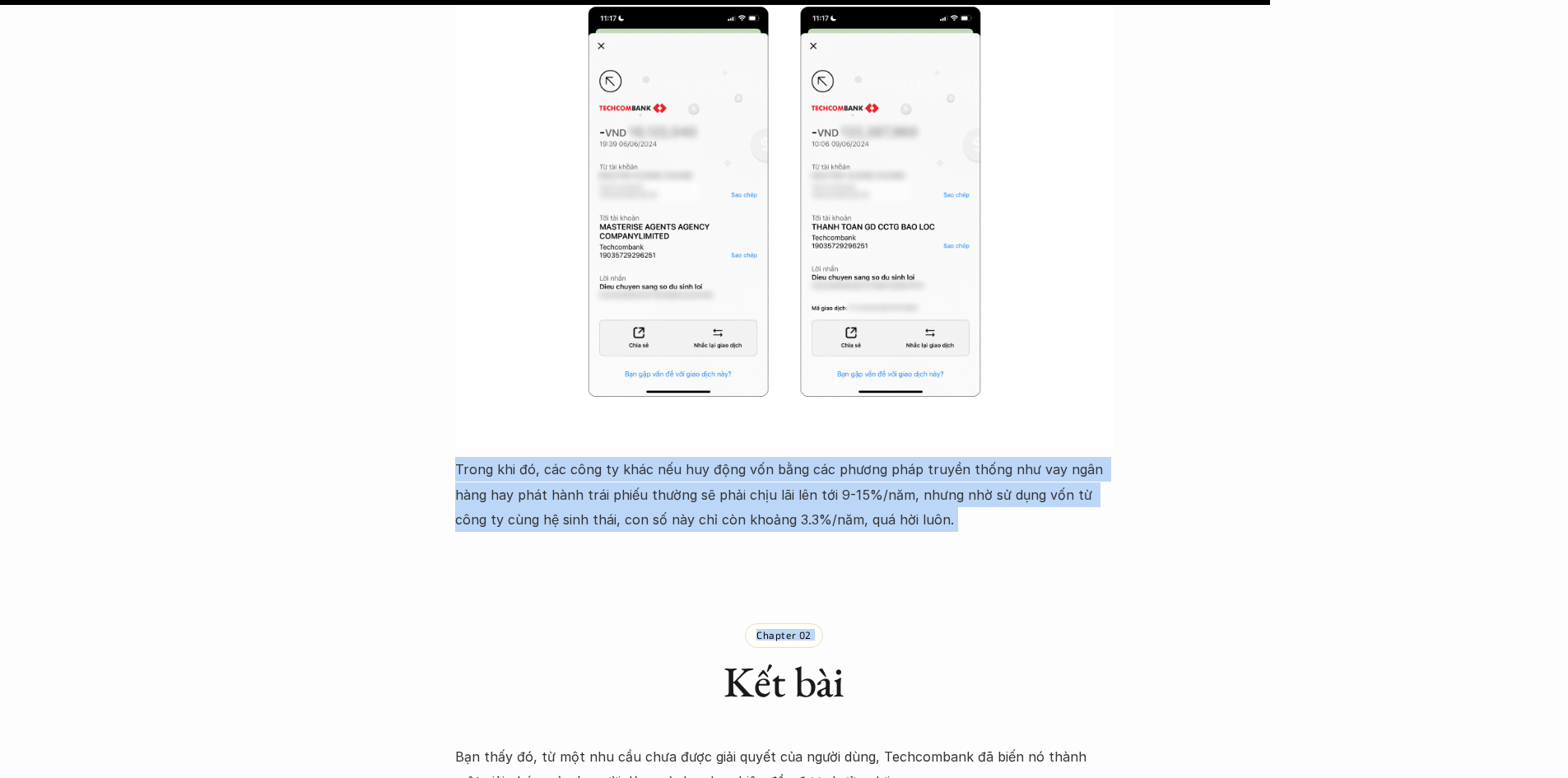
drag, startPoint x: 446, startPoint y: 445, endPoint x: 446, endPoint y: 529, distance: 84.0
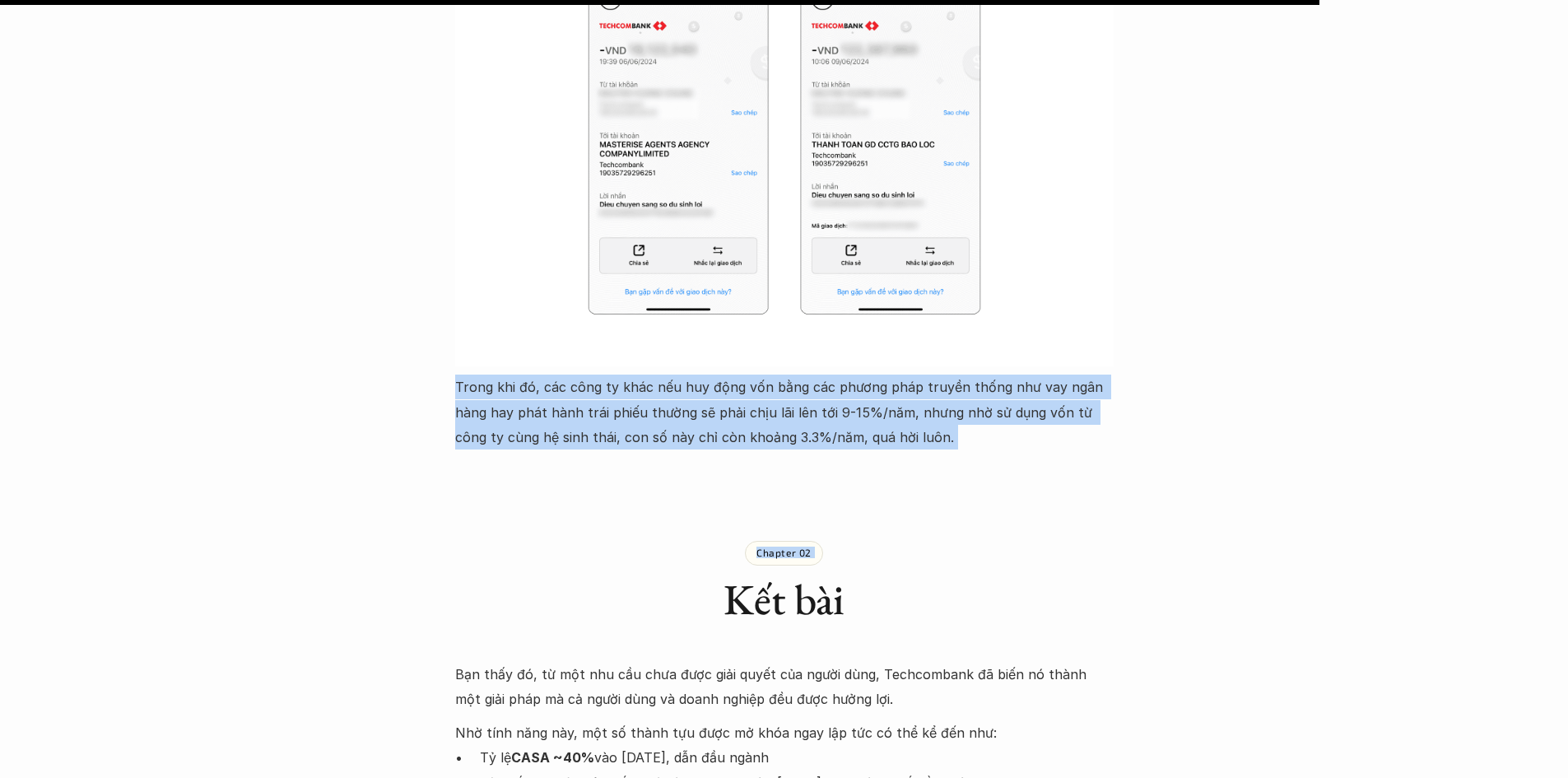
scroll to position [6584, 0]
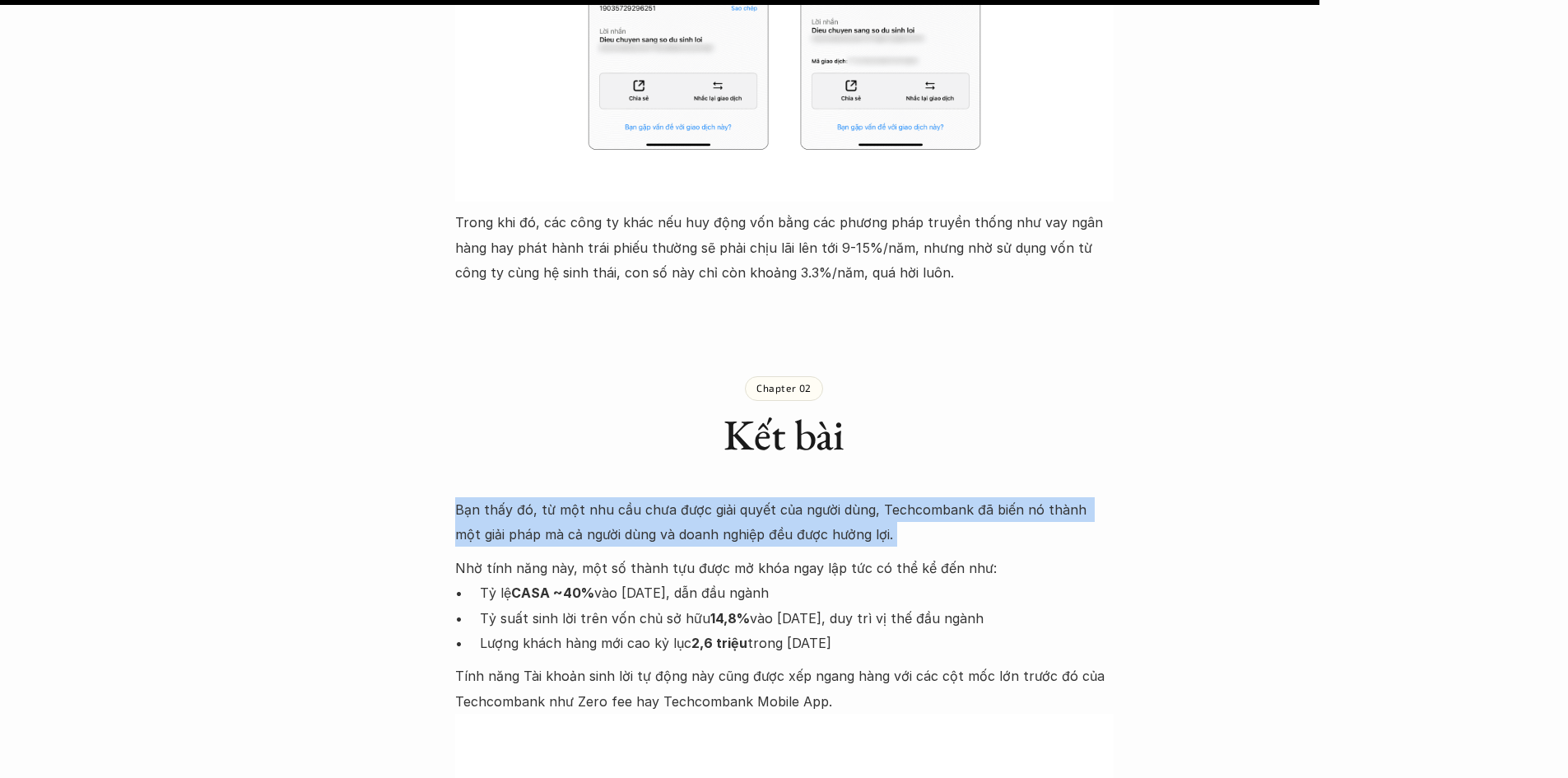
drag, startPoint x: 430, startPoint y: 480, endPoint x: 436, endPoint y: 540, distance: 60.3
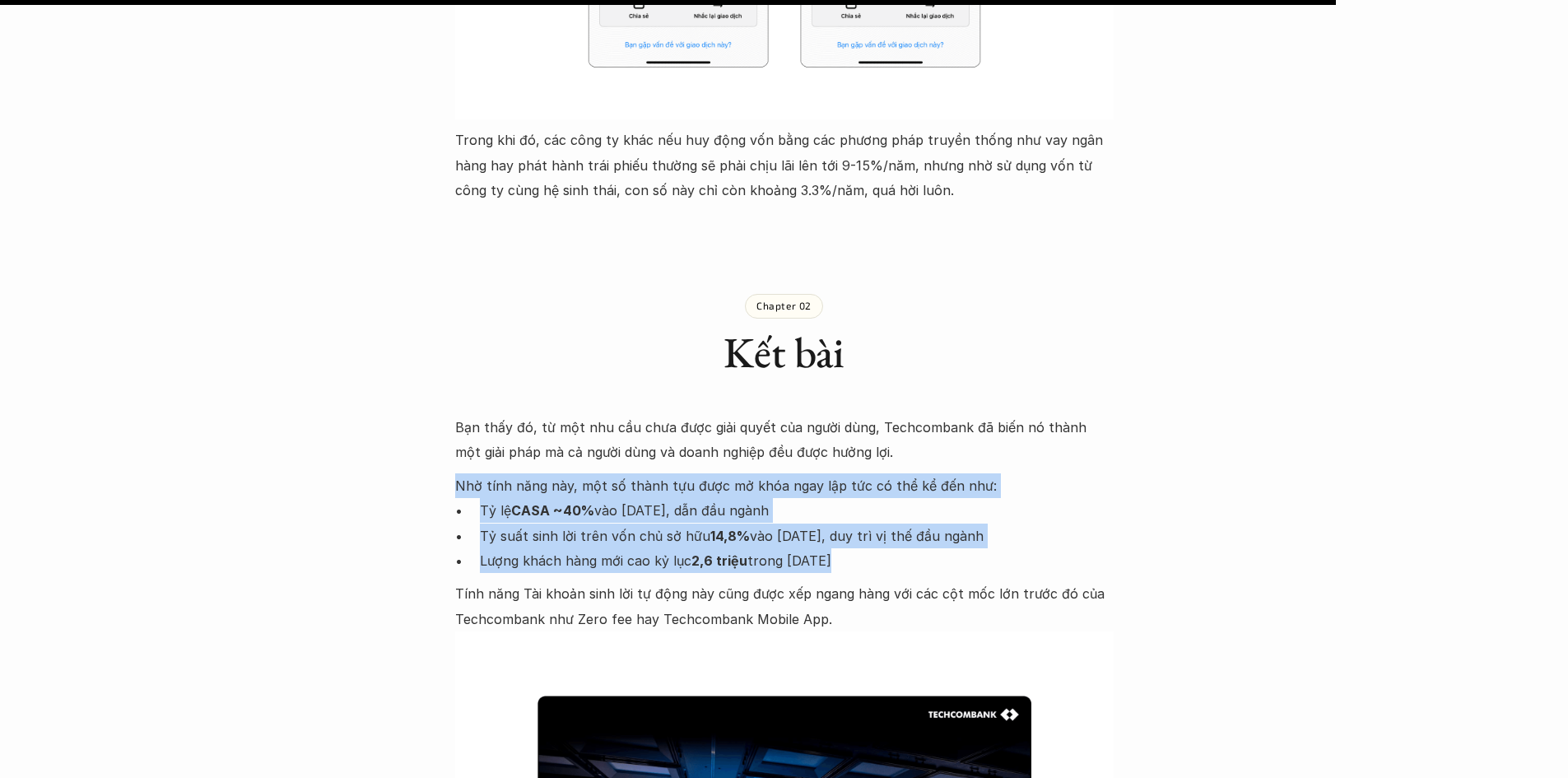
drag, startPoint x: 429, startPoint y: 459, endPoint x: 451, endPoint y: 610, distance: 152.6
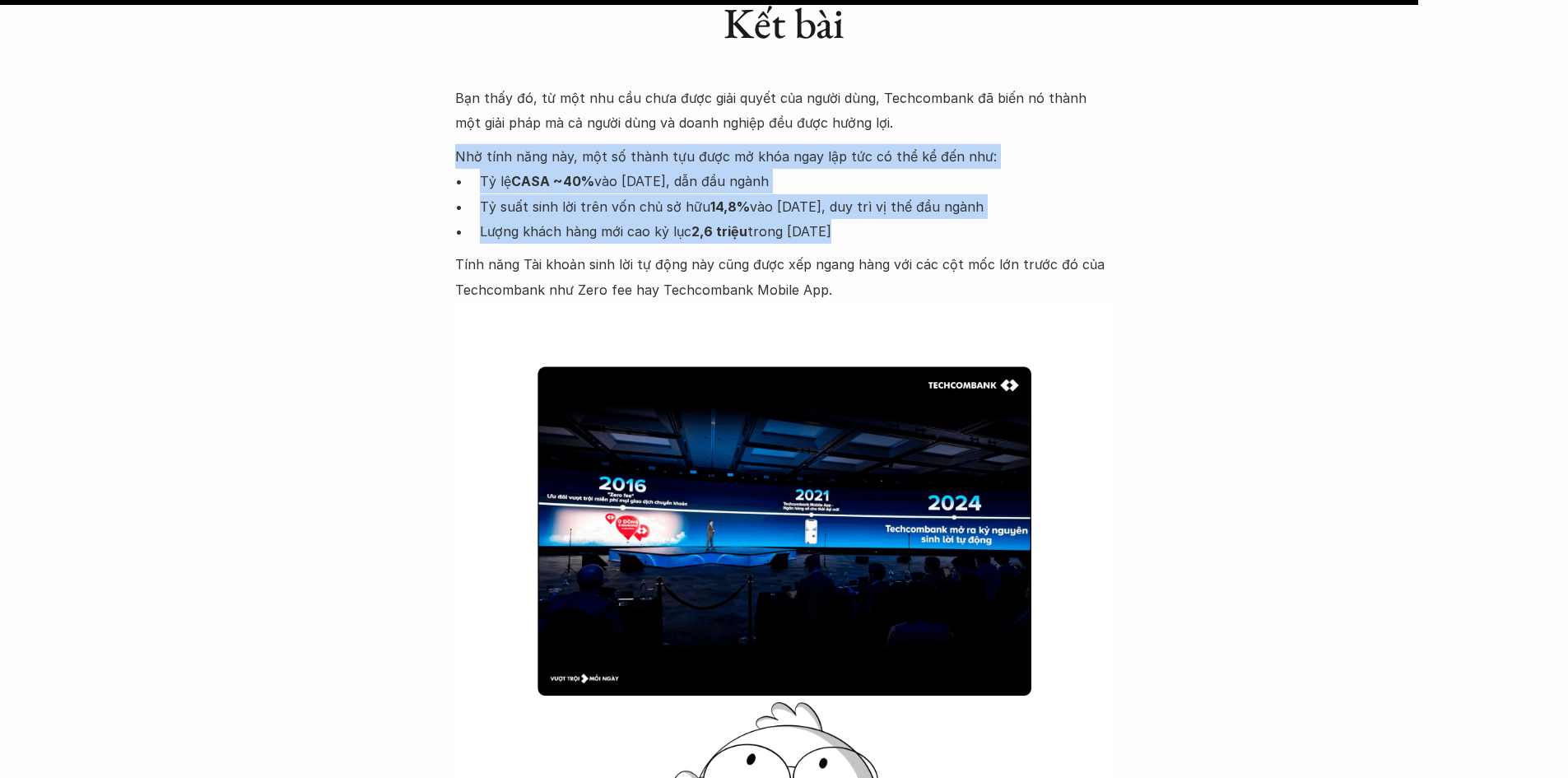
scroll to position [7326, 0]
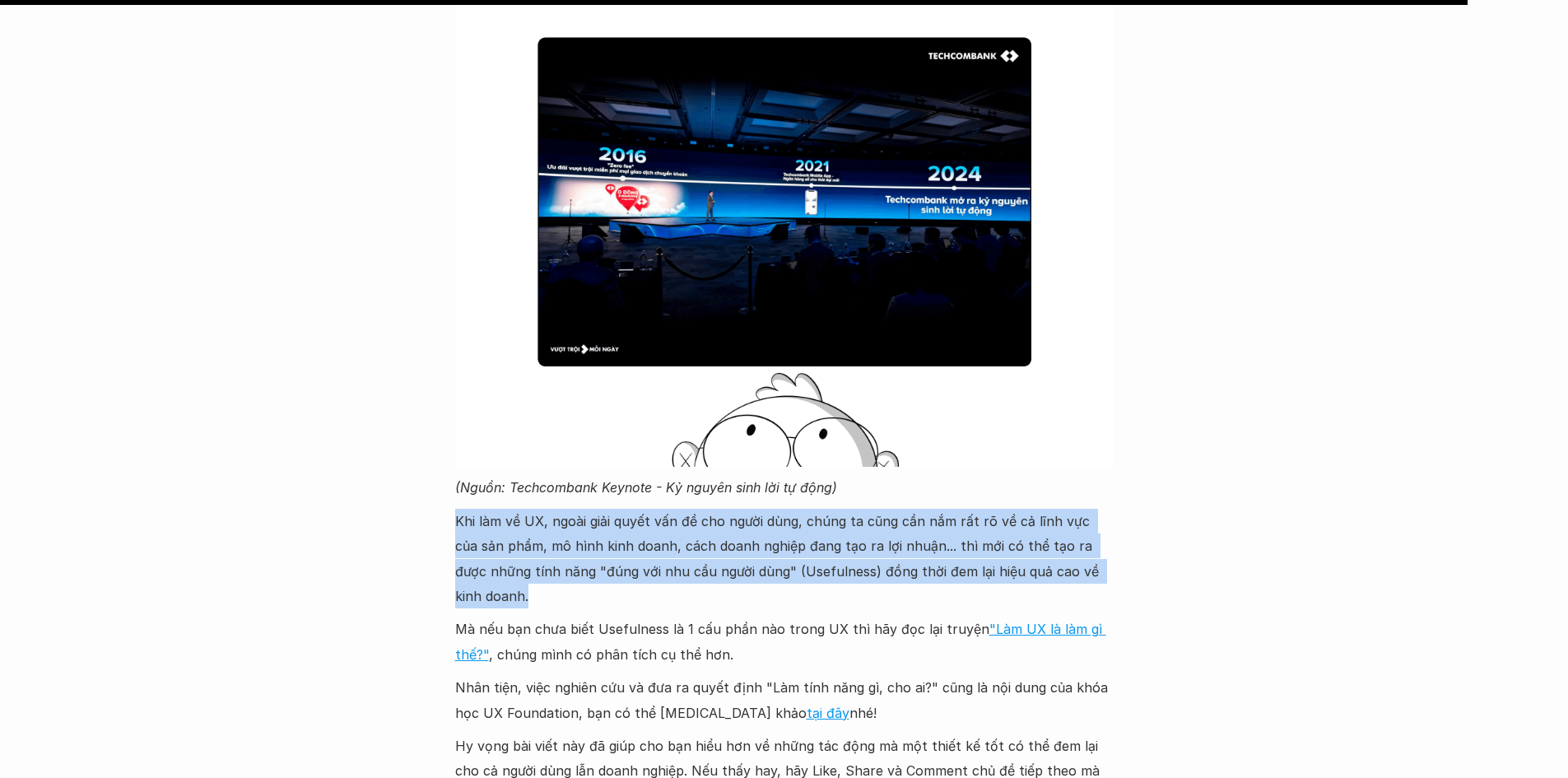
drag, startPoint x: 436, startPoint y: 493, endPoint x: 558, endPoint y: 566, distance: 142.2
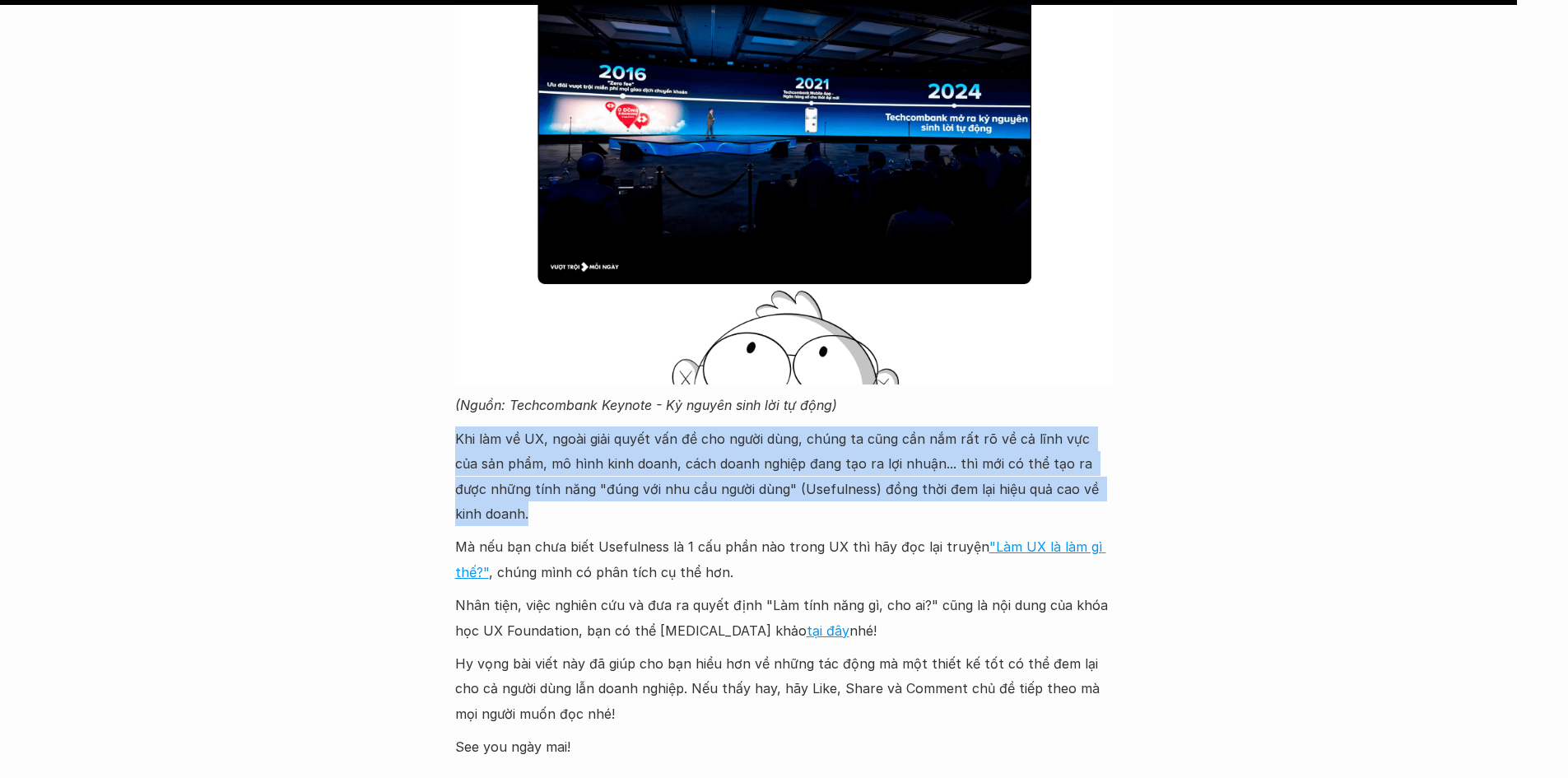
scroll to position [7572, 0]
